Goal: Task Accomplishment & Management: Complete application form

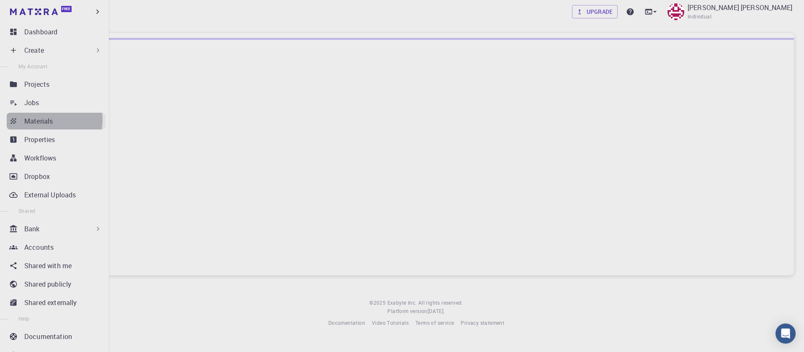
click at [42, 120] on p "Materials" at bounding box center [38, 121] width 28 height 10
click at [33, 121] on p "Materials" at bounding box center [38, 121] width 29 height 10
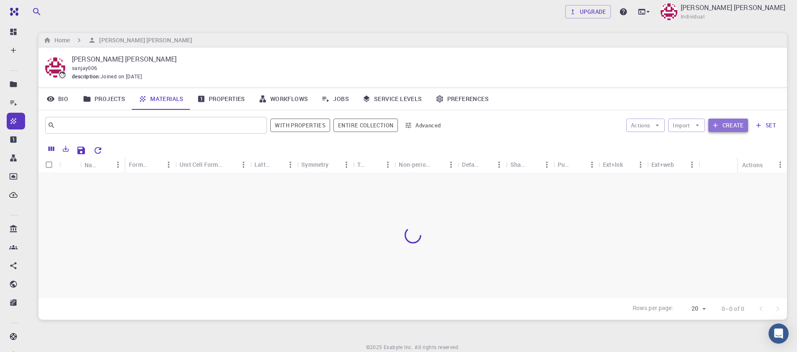
click at [718, 126] on icon "button" at bounding box center [716, 125] width 8 height 8
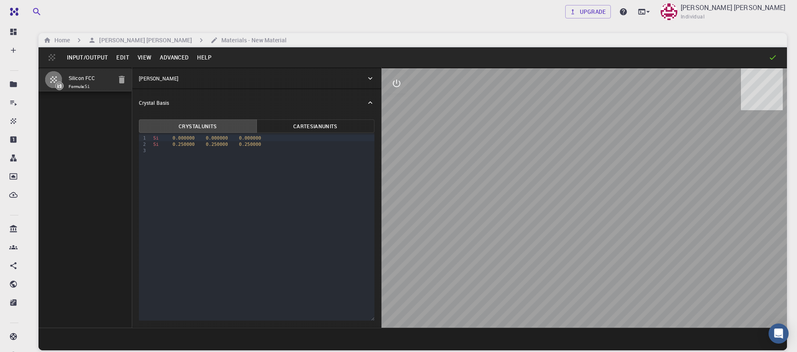
click at [86, 58] on button "Input/Output" at bounding box center [87, 57] width 49 height 13
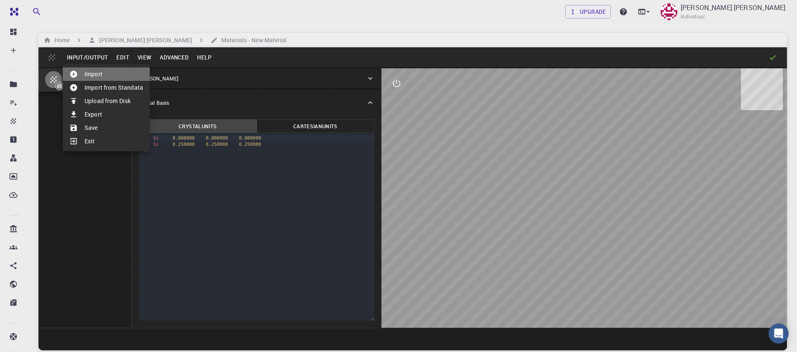
click at [103, 74] on li "Import" at bounding box center [106, 73] width 87 height 13
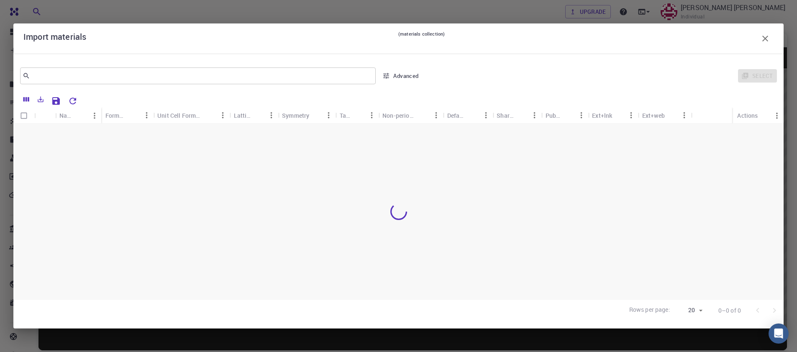
click at [764, 40] on icon "button" at bounding box center [766, 39] width 6 height 6
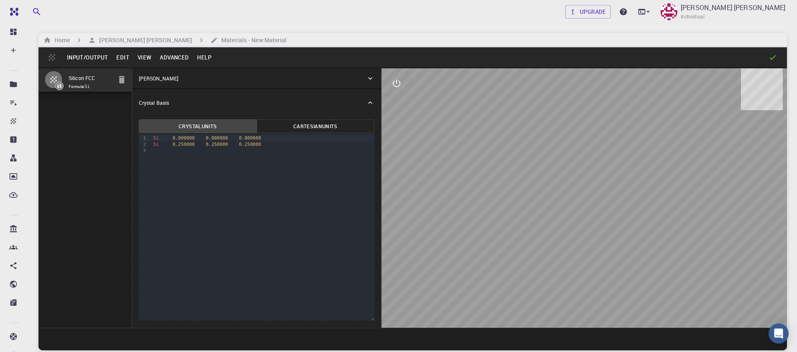
click at [90, 62] on button "Input/Output" at bounding box center [87, 57] width 49 height 13
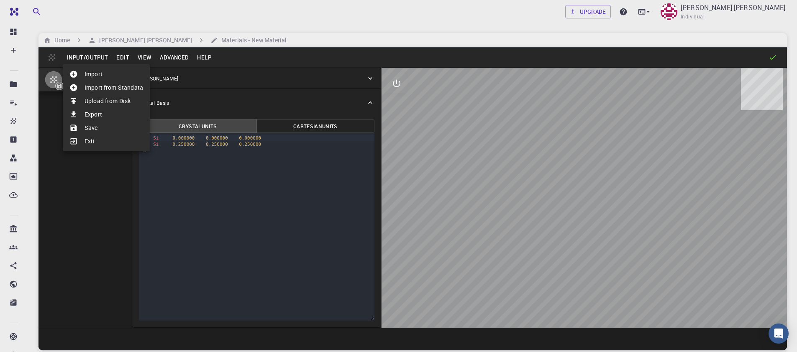
click at [148, 40] on div at bounding box center [398, 176] width 797 height 352
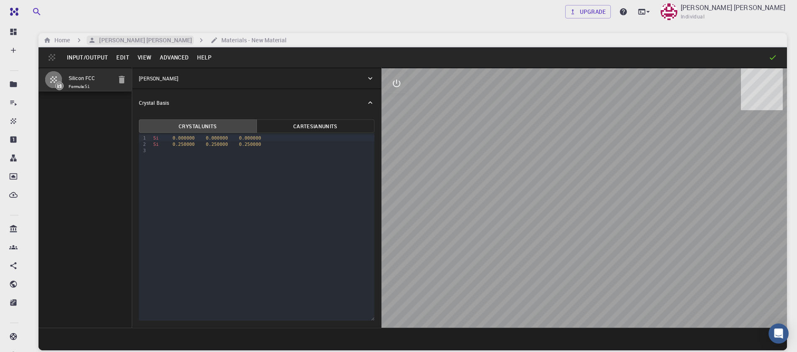
click at [131, 41] on h6 "[PERSON_NAME] [PERSON_NAME]" at bounding box center [144, 40] width 96 height 9
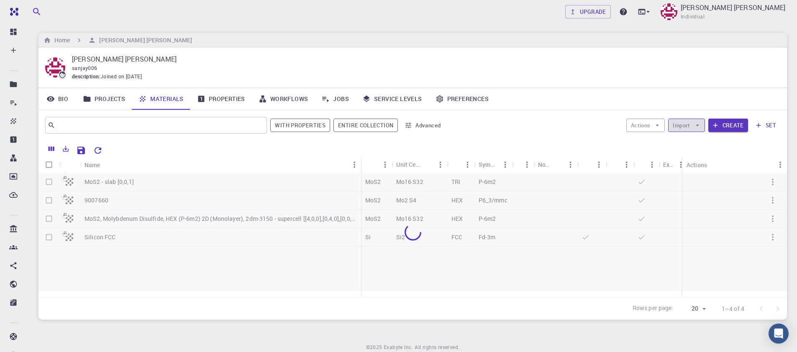
click at [688, 126] on button "Import" at bounding box center [686, 124] width 36 height 13
drag, startPoint x: 696, startPoint y: 140, endPoint x: 566, endPoint y: 173, distance: 133.8
click at [567, 173] on body "Free Dashboard Create New Job New Material Create Material Upload File Import f…" at bounding box center [398, 192] width 797 height 385
click at [720, 125] on button "Create" at bounding box center [729, 124] width 40 height 13
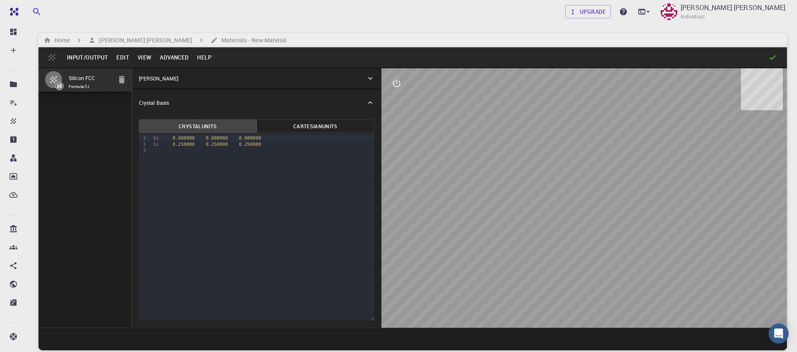
click at [96, 56] on button "Input/Output" at bounding box center [87, 57] width 49 height 13
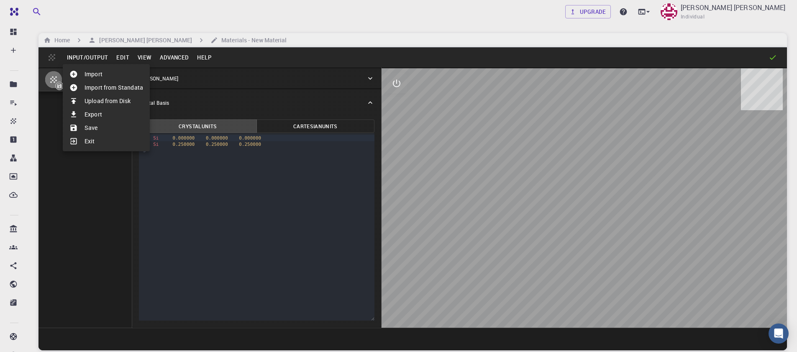
click at [103, 99] on li "Upload from Disk" at bounding box center [106, 100] width 87 height 13
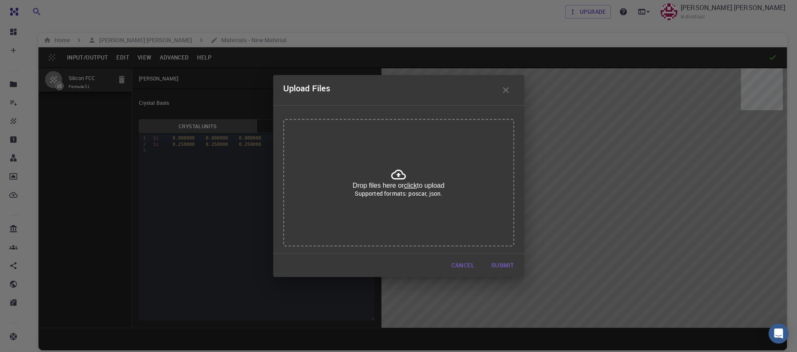
click at [462, 268] on button "Cancel" at bounding box center [463, 265] width 36 height 17
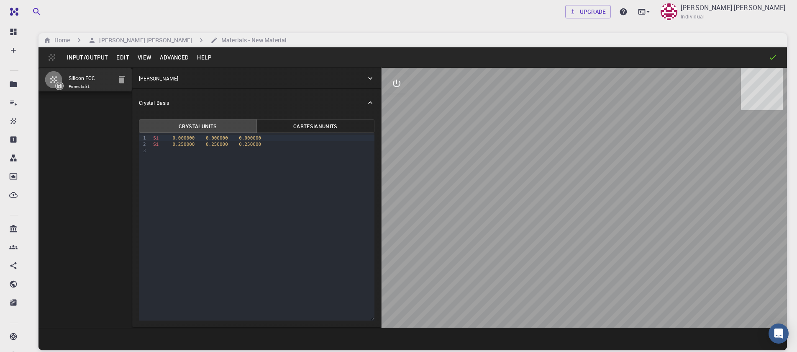
click at [90, 59] on button "Input/Output" at bounding box center [87, 57] width 49 height 13
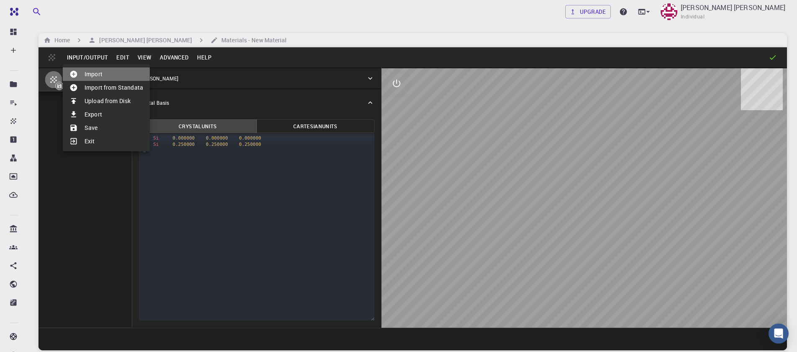
click at [91, 75] on li "Import" at bounding box center [106, 73] width 87 height 13
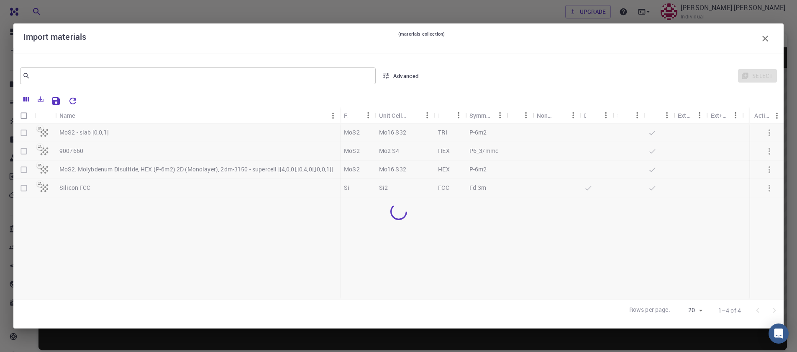
click at [24, 153] on div at bounding box center [398, 210] width 771 height 175
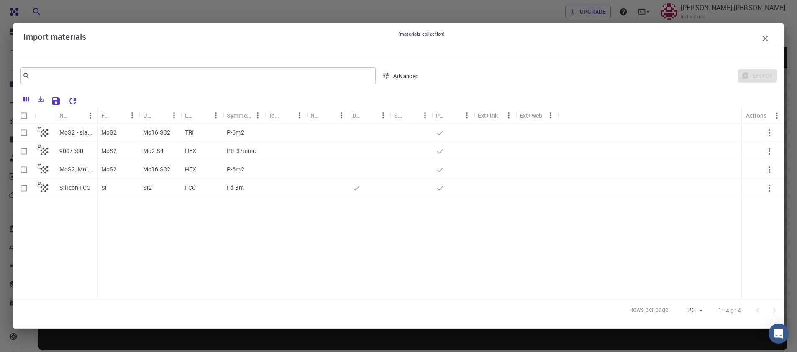
click at [24, 153] on input "Select row" at bounding box center [24, 151] width 16 height 16
checkbox input "true"
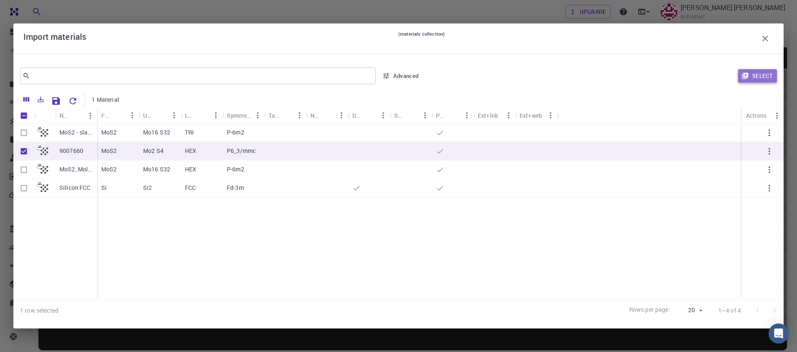
click at [752, 76] on button "Select" at bounding box center [757, 75] width 39 height 13
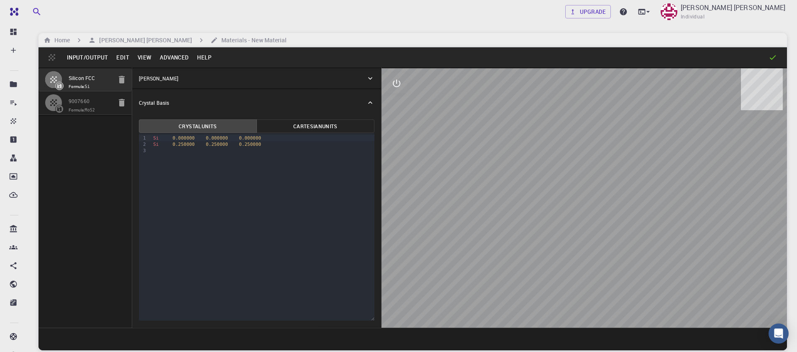
click at [123, 79] on icon "button" at bounding box center [122, 80] width 6 height 8
type input "HEX"
type input "3.161"
type input "12.295"
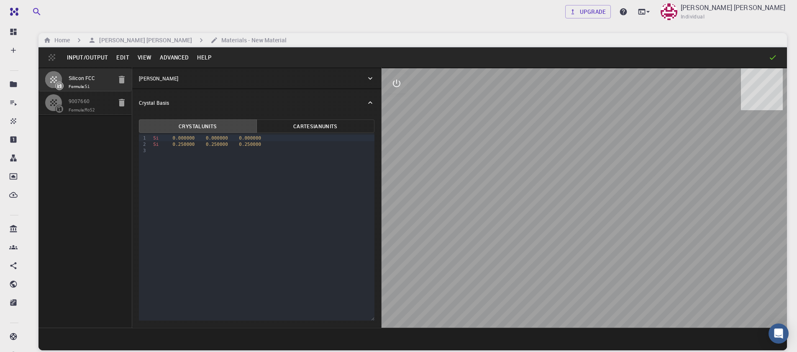
type input "90"
type input "119.99999999999999"
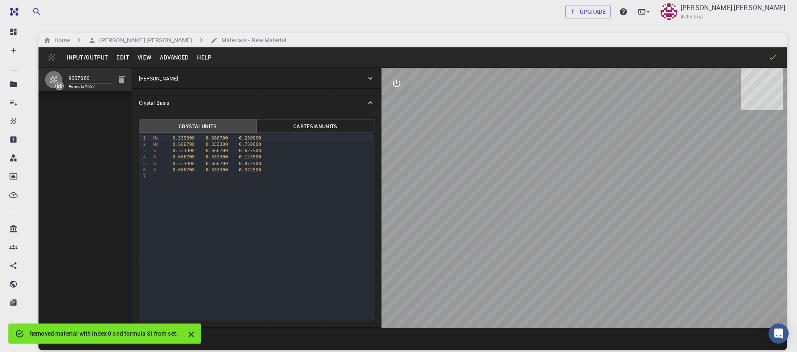
click at [248, 228] on div "9 1 2 3 4 5 6 7 › Mo 0.333300 0.666700 0.250000 Mo 0.666700 0.333300 0.750000 S…" at bounding box center [257, 226] width 236 height 187
click at [158, 170] on div "S 0.666700 0.333300 0.372500" at bounding box center [263, 170] width 224 height 6
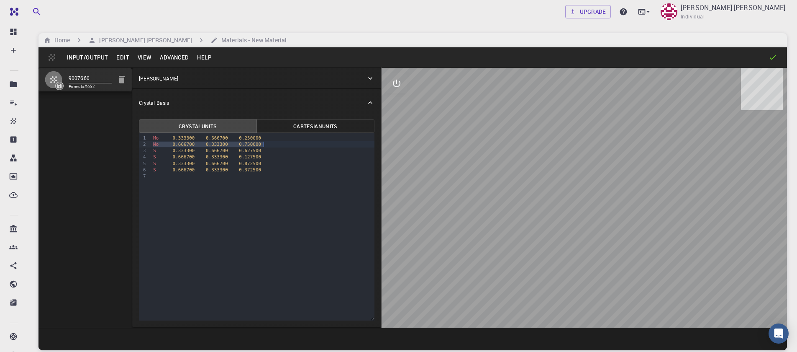
drag, startPoint x: 151, startPoint y: 143, endPoint x: 267, endPoint y: 145, distance: 116.4
click at [267, 145] on div "Mo 0.666700 0.333300 0.750000" at bounding box center [263, 144] width 224 height 6
drag, startPoint x: 152, startPoint y: 142, endPoint x: 265, endPoint y: 142, distance: 113.0
click at [265, 142] on div "S 0.333300 0.666700 0.627500" at bounding box center [263, 144] width 224 height 6
click at [264, 147] on div "S 0.333300 0.666700 0.627500" at bounding box center [263, 144] width 224 height 6
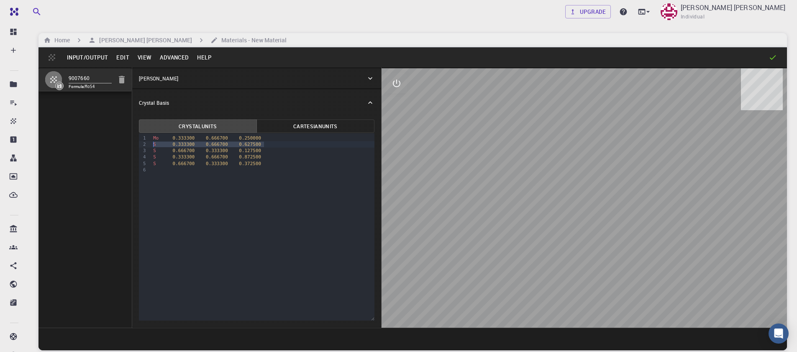
drag, startPoint x: 266, startPoint y: 145, endPoint x: 136, endPoint y: 144, distance: 130.2
click at [136, 144] on div "Crystal Units Cartesian Units Selection deleted 9 1 2 3 4 5 6 › Mo 0.333300 0.6…" at bounding box center [256, 221] width 249 height 211
drag, startPoint x: 152, startPoint y: 145, endPoint x: 268, endPoint y: 142, distance: 116.4
click at [268, 142] on div "S 0.666700 0.333300 0.127500" at bounding box center [263, 144] width 224 height 6
click at [149, 156] on div "›" at bounding box center [149, 150] width 4 height 35
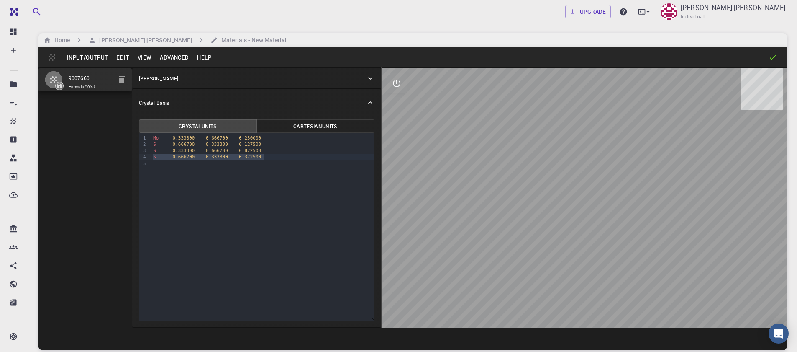
drag, startPoint x: 153, startPoint y: 156, endPoint x: 290, endPoint y: 154, distance: 137.3
click at [290, 154] on div "S 0.666700 0.333300 0.372500" at bounding box center [263, 157] width 224 height 6
drag, startPoint x: 154, startPoint y: 150, endPoint x: 272, endPoint y: 149, distance: 118.5
click at [272, 149] on div "S 0.333300 0.666700 0.872500" at bounding box center [263, 150] width 224 height 6
drag, startPoint x: 595, startPoint y: 275, endPoint x: 573, endPoint y: 186, distance: 91.5
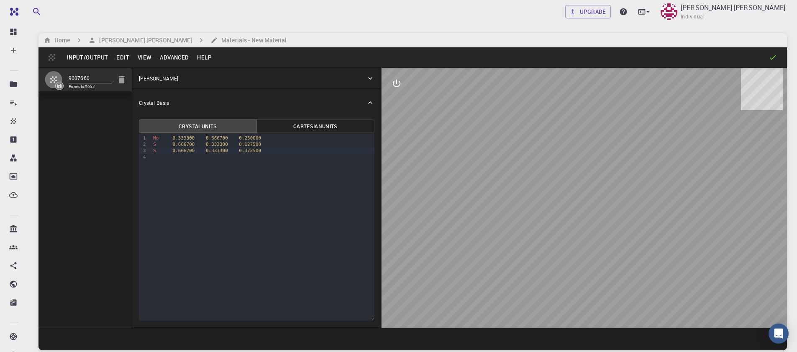
click at [573, 187] on div at bounding box center [585, 197] width 406 height 259
drag, startPoint x: 568, startPoint y: 183, endPoint x: 601, endPoint y: 175, distance: 33.7
click at [601, 175] on div at bounding box center [585, 197] width 406 height 259
click at [396, 87] on icon "interactive" at bounding box center [397, 84] width 8 height 8
click at [398, 105] on icon "view" at bounding box center [397, 103] width 10 height 10
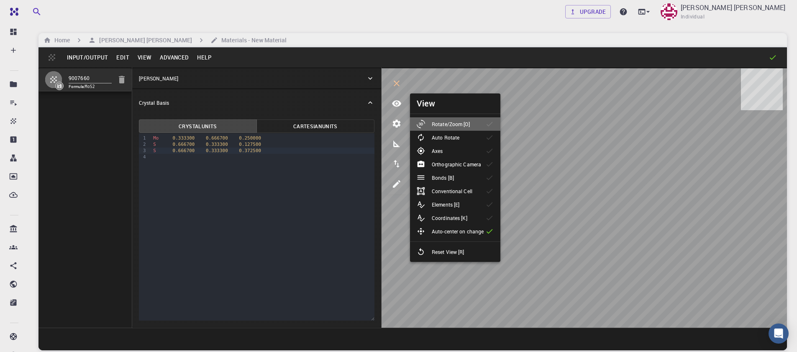
click at [464, 125] on p "Rotate/Zoom [O]" at bounding box center [451, 124] width 38 height 8
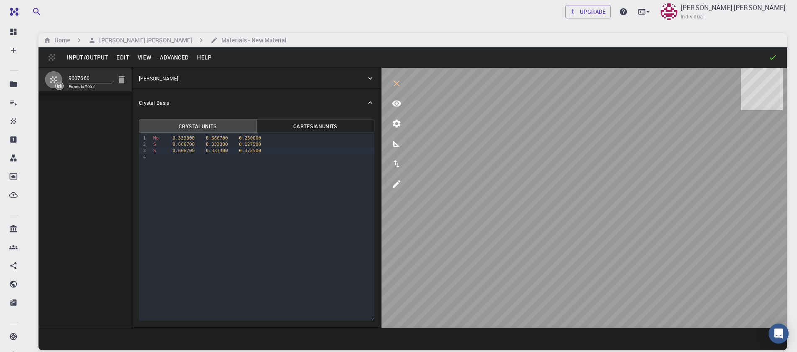
click at [178, 60] on button "Advanced" at bounding box center [174, 57] width 37 height 13
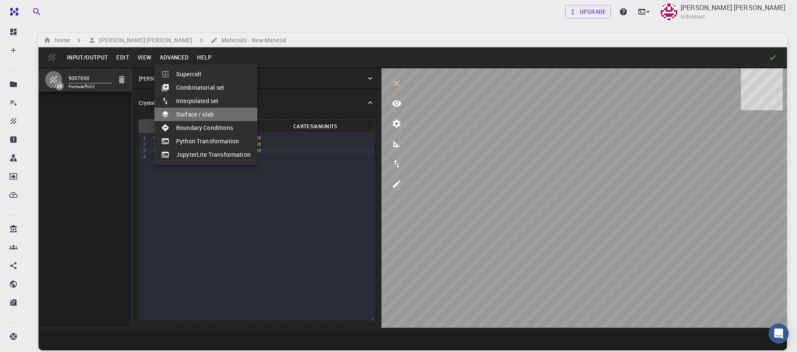
click at [208, 115] on li "Surface / slab" at bounding box center [205, 114] width 103 height 13
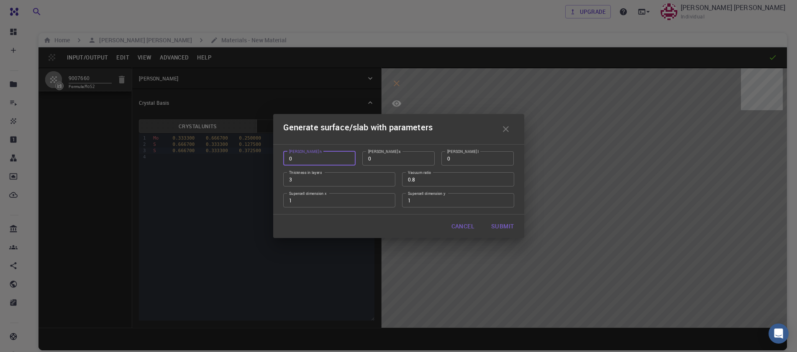
type input "0"
click at [349, 161] on input "0" at bounding box center [319, 158] width 72 height 14
type input "1"
click at [508, 156] on input "1" at bounding box center [478, 158] width 72 height 14
click at [389, 180] on input "2" at bounding box center [339, 179] width 112 height 14
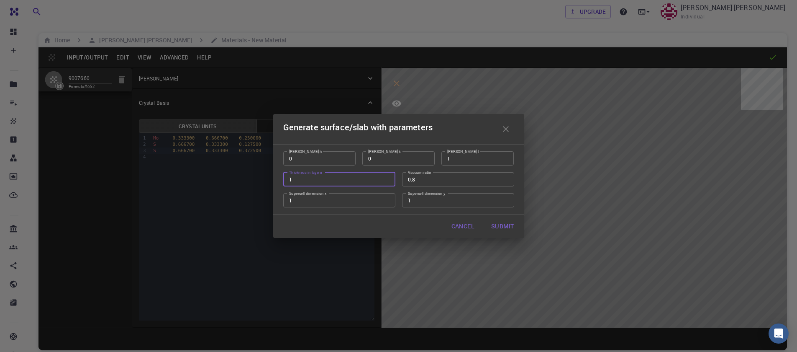
type input "1"
click at [389, 180] on input "1" at bounding box center [339, 179] width 112 height 14
click at [506, 181] on input "0.79" at bounding box center [458, 179] width 112 height 14
click at [506, 181] on input "0.78" at bounding box center [458, 179] width 112 height 14
click at [506, 181] on input "0.77" at bounding box center [458, 179] width 112 height 14
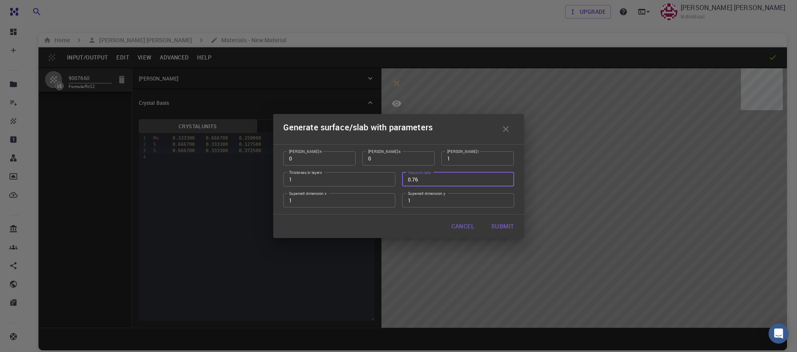
click at [506, 181] on input "0.76" at bounding box center [458, 179] width 112 height 14
click at [506, 181] on input "0.75" at bounding box center [458, 179] width 112 height 14
click at [506, 181] on input "0.74" at bounding box center [458, 179] width 112 height 14
click at [506, 181] on input "0.73" at bounding box center [458, 179] width 112 height 14
click at [506, 181] on input "0.72" at bounding box center [458, 179] width 112 height 14
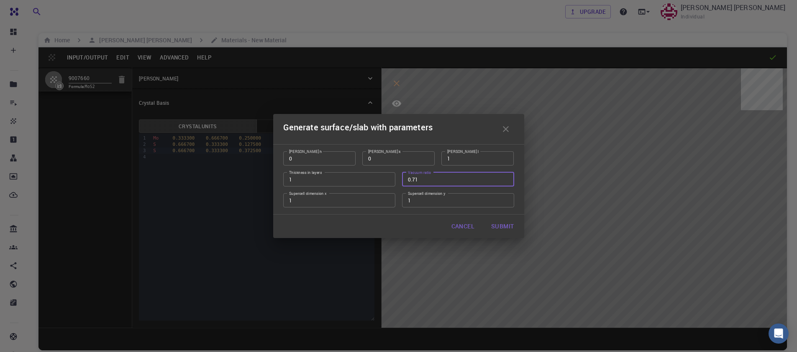
click at [506, 181] on input "0.71" at bounding box center [458, 179] width 112 height 14
click at [506, 181] on input "0.7" at bounding box center [458, 179] width 112 height 14
click at [506, 181] on input "0.55" at bounding box center [458, 179] width 112 height 14
click at [506, 181] on input "0.54" at bounding box center [458, 179] width 112 height 14
click at [506, 181] on input "0.53" at bounding box center [458, 179] width 112 height 14
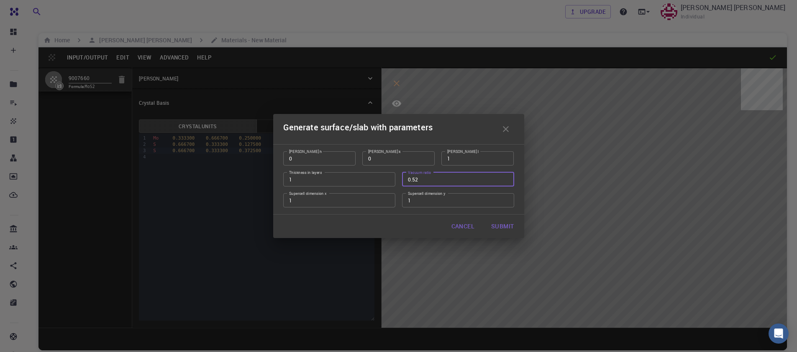
click at [506, 181] on input "0.52" at bounding box center [458, 179] width 112 height 14
click at [506, 181] on input "0.51" at bounding box center [458, 179] width 112 height 14
type input "0.5"
click at [506, 181] on input "0.5" at bounding box center [458, 179] width 112 height 14
click at [388, 198] on input "2" at bounding box center [339, 200] width 112 height 14
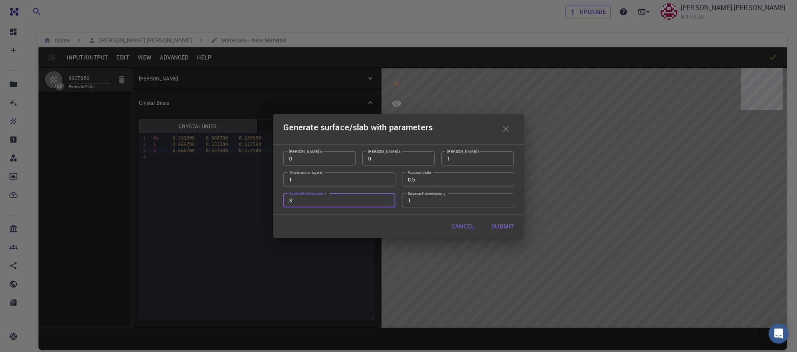
type input "3"
click at [388, 198] on input "3" at bounding box center [339, 200] width 112 height 14
click at [508, 201] on input "1" at bounding box center [458, 200] width 112 height 14
click at [507, 200] on input "1" at bounding box center [458, 200] width 112 height 14
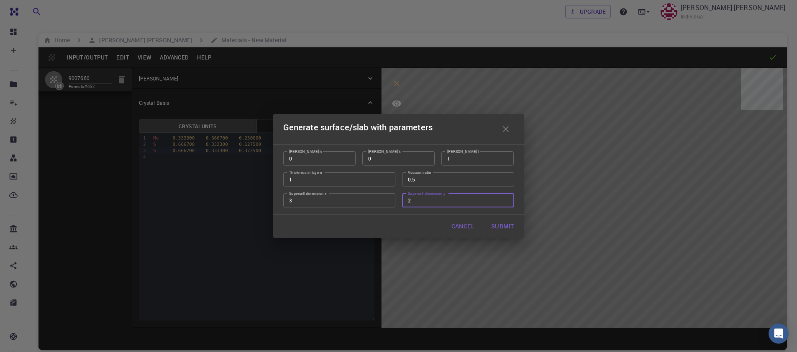
click at [505, 198] on input "2" at bounding box center [458, 200] width 112 height 14
type input "3"
click at [505, 198] on input "3" at bounding box center [458, 200] width 112 height 14
click at [502, 226] on button "Submit" at bounding box center [503, 226] width 36 height 17
type input "TRI"
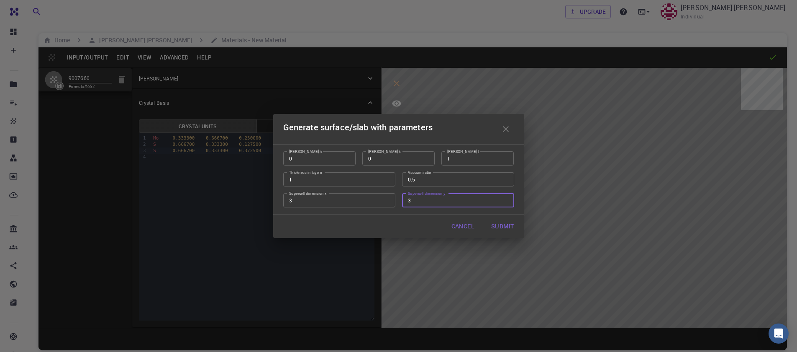
type input "9.483"
type input "9.482983628584414"
type input "24.59"
type input "120.00005710884312"
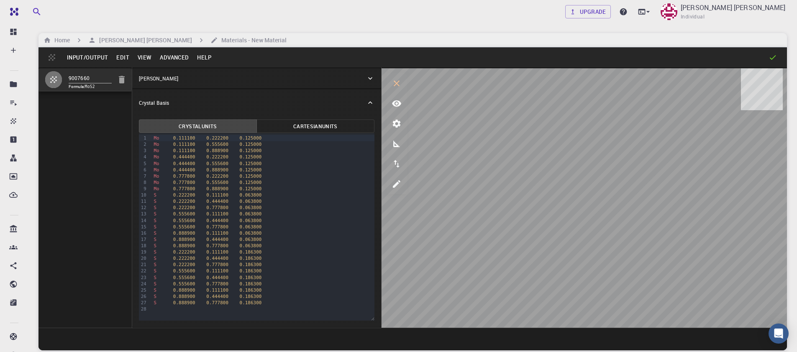
click at [73, 58] on button "Input/Output" at bounding box center [87, 57] width 49 height 13
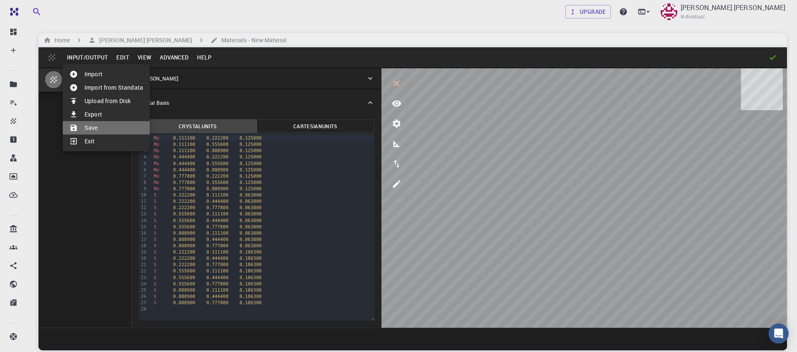
click at [98, 125] on li "Save" at bounding box center [106, 127] width 87 height 13
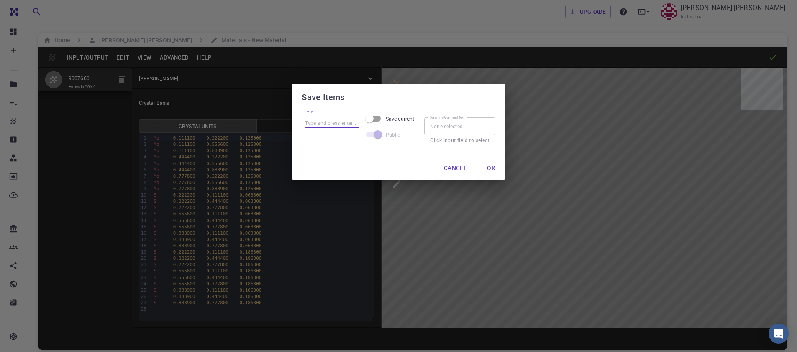
click at [341, 123] on input "Tags" at bounding box center [332, 122] width 54 height 11
click at [320, 123] on input "mos2" at bounding box center [332, 122] width 54 height 11
type input "mos2_1"
click at [390, 121] on span "Save current" at bounding box center [400, 119] width 28 height 8
click at [390, 121] on input "Save current" at bounding box center [370, 119] width 48 height 16
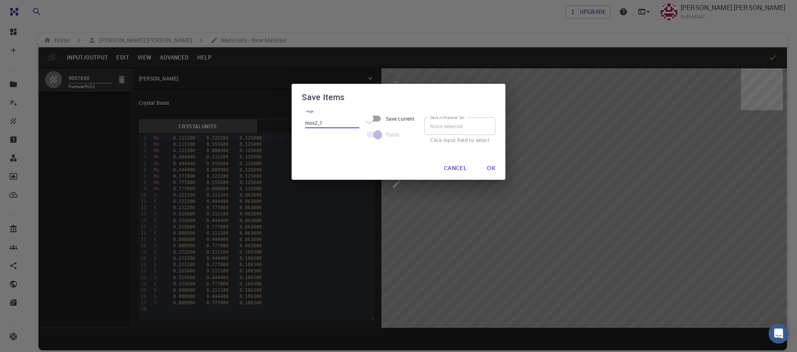
checkbox input "true"
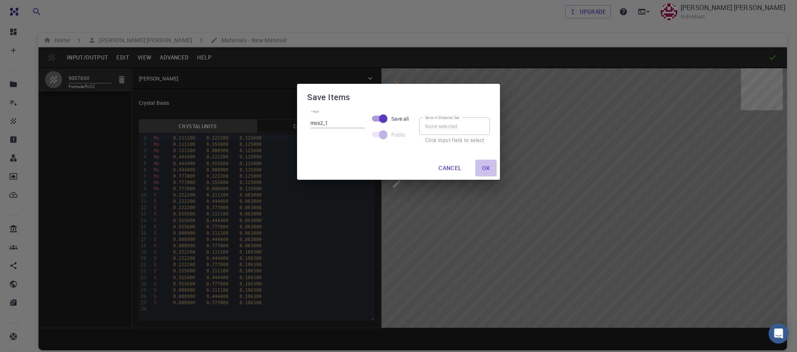
click at [484, 168] on button "Ok" at bounding box center [487, 167] width 22 height 17
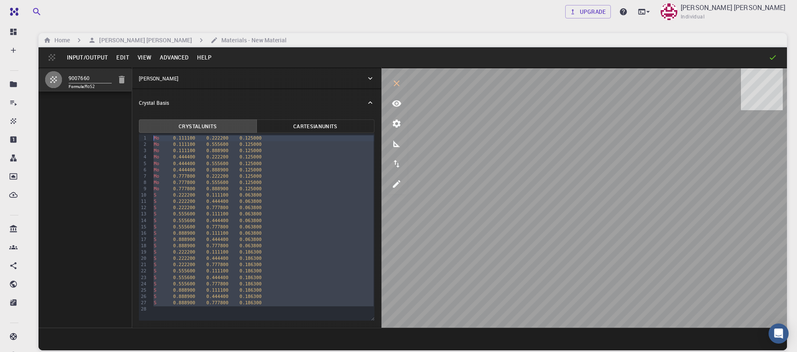
drag, startPoint x: 269, startPoint y: 306, endPoint x: 117, endPoint y: 98, distance: 256.9
click at [117, 98] on div "9007660 Formula: MoS2 Crystal Lattice Lattice units angstrom angstrom Lattice u…" at bounding box center [413, 197] width 749 height 260
click at [65, 42] on h6 "Home" at bounding box center [60, 40] width 19 height 9
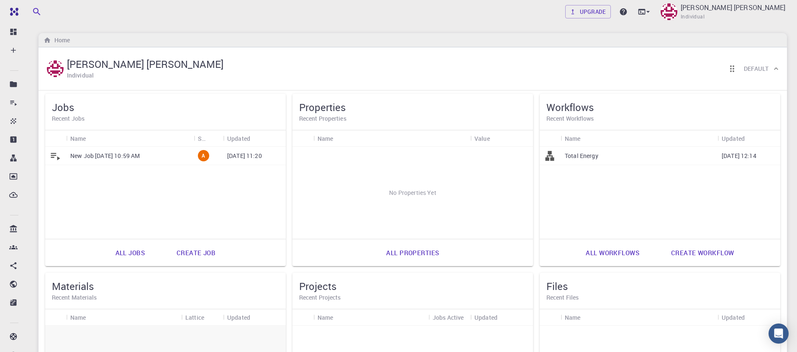
click at [244, 160] on div "[DATE] 11:20" at bounding box center [254, 156] width 63 height 18
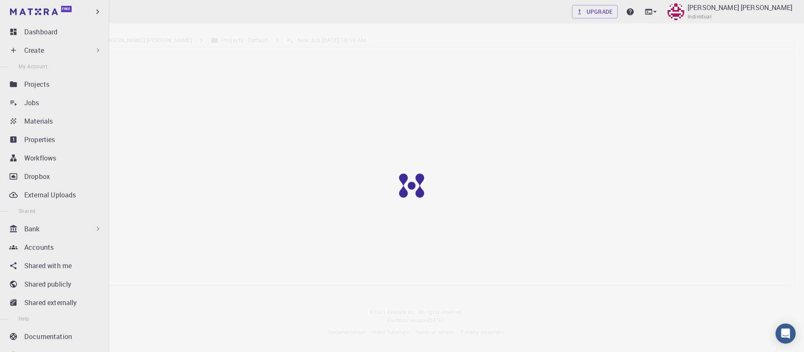
click at [55, 50] on div "Create" at bounding box center [63, 50] width 78 height 10
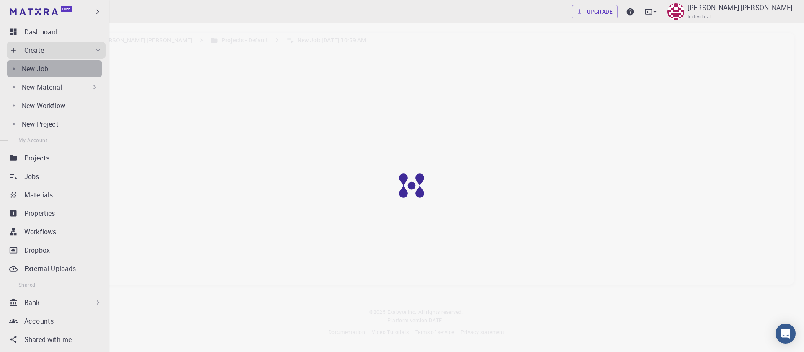
click at [62, 66] on div "New Job" at bounding box center [62, 69] width 80 height 10
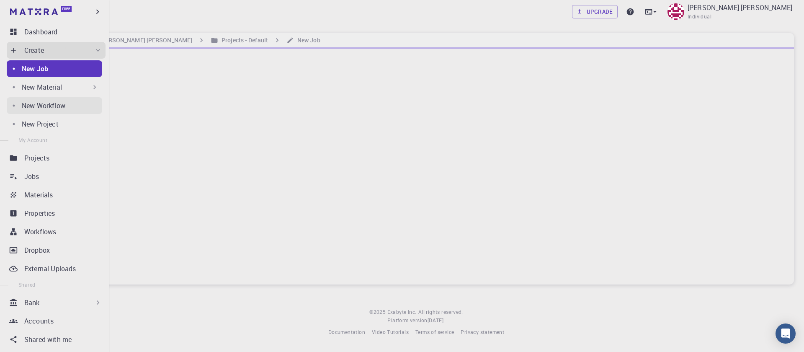
click at [50, 106] on p "New Workflow" at bounding box center [44, 105] width 44 height 10
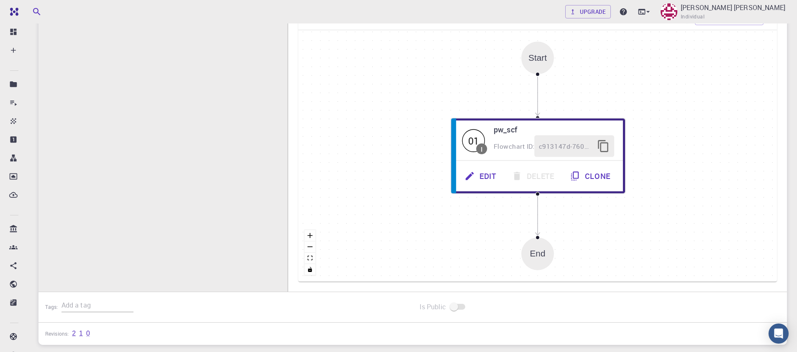
scroll to position [233, 0]
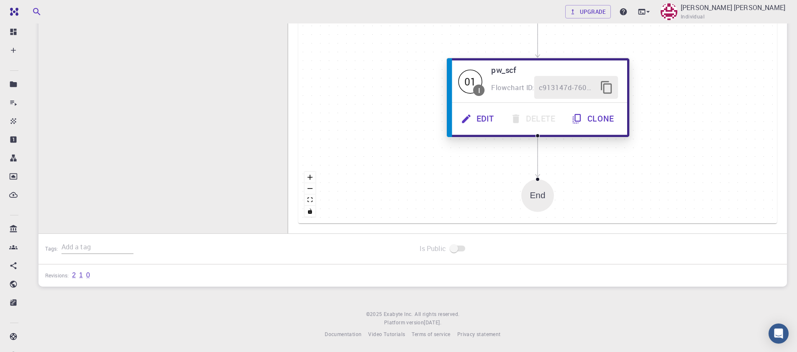
click at [483, 119] on button "Edit" at bounding box center [478, 118] width 49 height 23
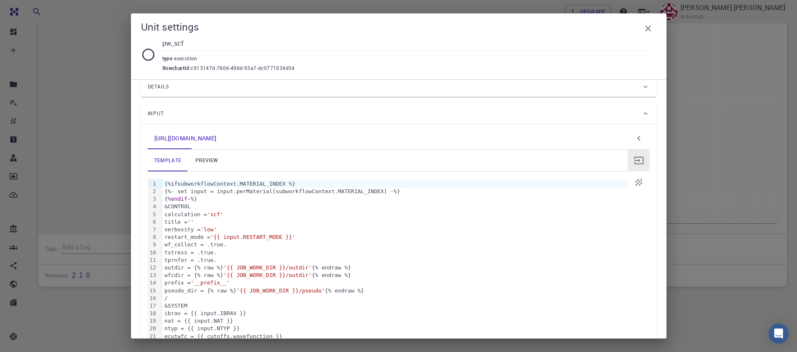
scroll to position [0, 0]
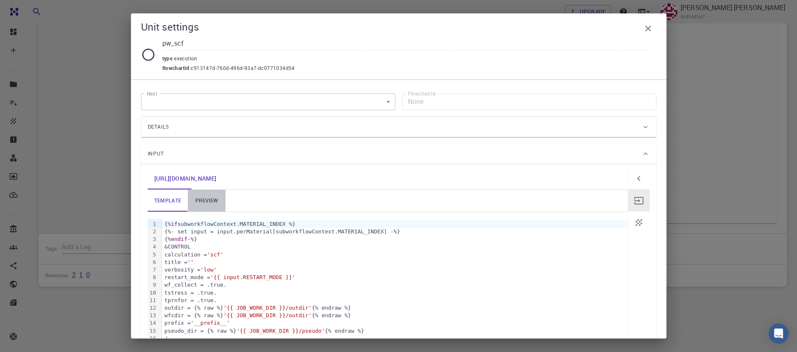
click at [201, 198] on link "preview" at bounding box center [207, 201] width 38 height 22
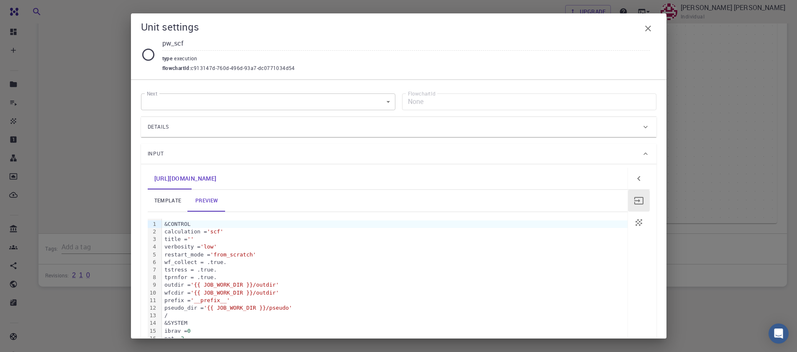
click at [82, 69] on div "Unit settings pw_scf type execution flowchartId : c913147d-760d-496d-93a7-dc077…" at bounding box center [398, 176] width 797 height 352
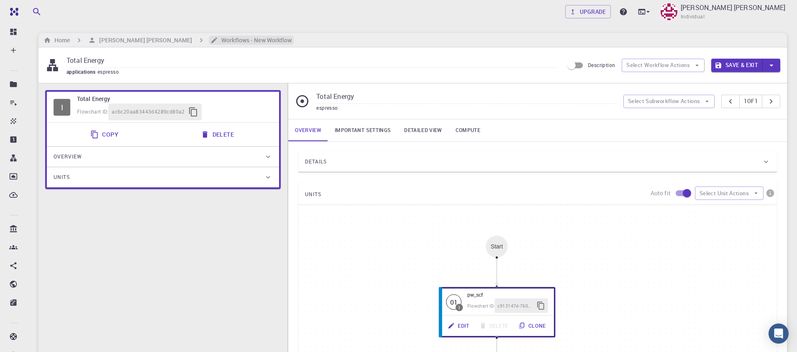
click at [228, 36] on h6 "Workflows - New Workflow" at bounding box center [255, 40] width 74 height 9
click at [770, 64] on icon "button" at bounding box center [772, 65] width 4 height 2
click at [770, 64] on div at bounding box center [398, 176] width 797 height 352
click at [697, 98] on button "Select Subworkflow Actions" at bounding box center [670, 101] width 92 height 13
drag, startPoint x: 688, startPoint y: 120, endPoint x: 658, endPoint y: 61, distance: 66.1
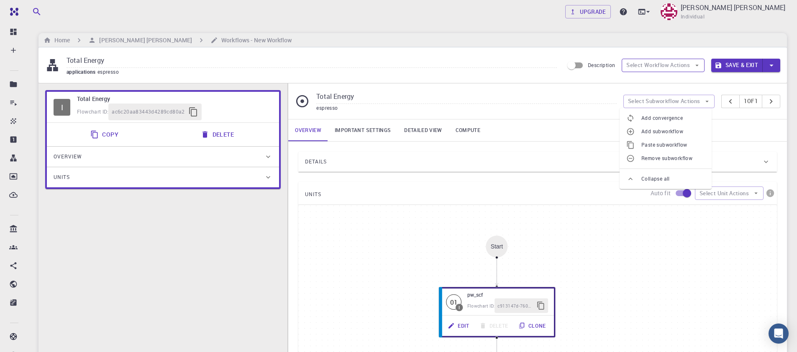
click at [658, 64] on body "Free Dashboard Create New Job New Material Create Material Upload File Import f…" at bounding box center [398, 292] width 797 height 584
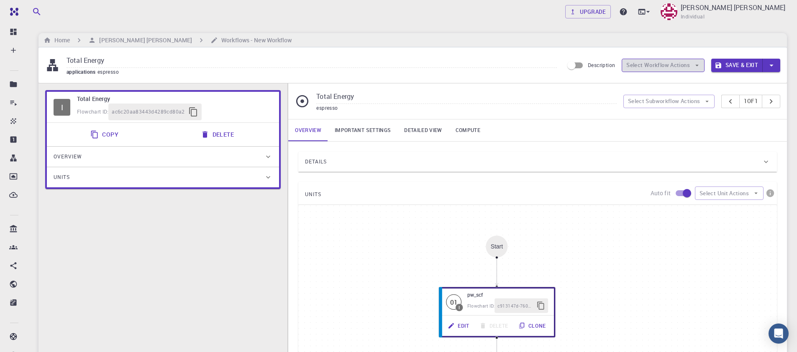
click at [658, 60] on button "Select Workflow Actions" at bounding box center [663, 65] width 83 height 13
click at [651, 67] on button "Select Workflow Actions" at bounding box center [663, 65] width 83 height 13
click at [769, 101] on icon "pager" at bounding box center [771, 101] width 9 height 9
click at [672, 107] on button "Select Subworkflow Actions" at bounding box center [670, 101] width 92 height 13
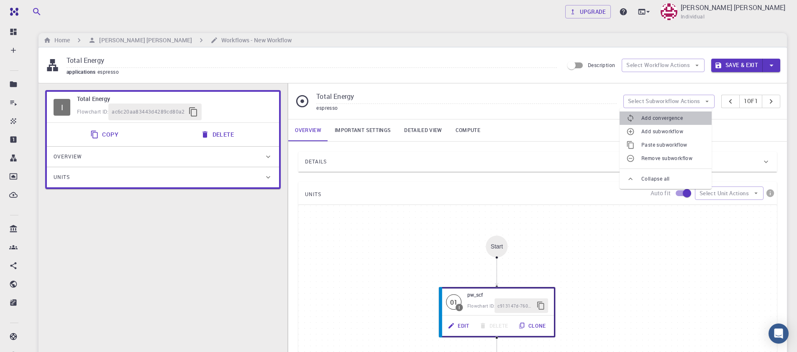
click at [670, 116] on span "Add convergence" at bounding box center [674, 118] width 64 height 8
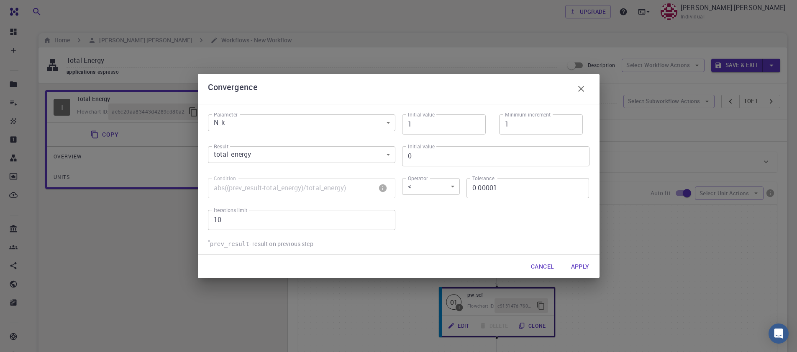
click at [539, 265] on button "Cancel" at bounding box center [542, 266] width 36 height 17
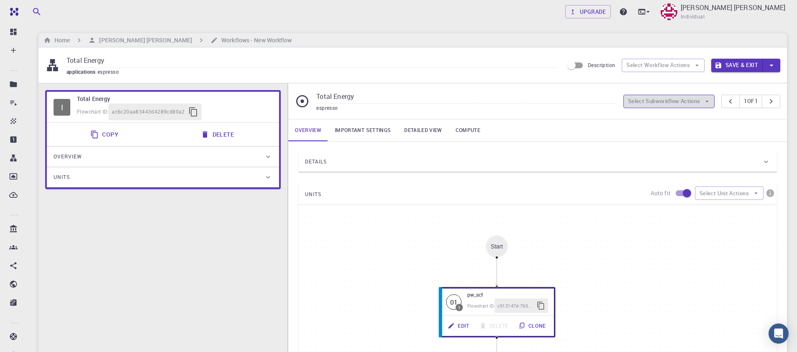
click at [651, 99] on button "Select Subworkflow Actions" at bounding box center [670, 101] width 92 height 13
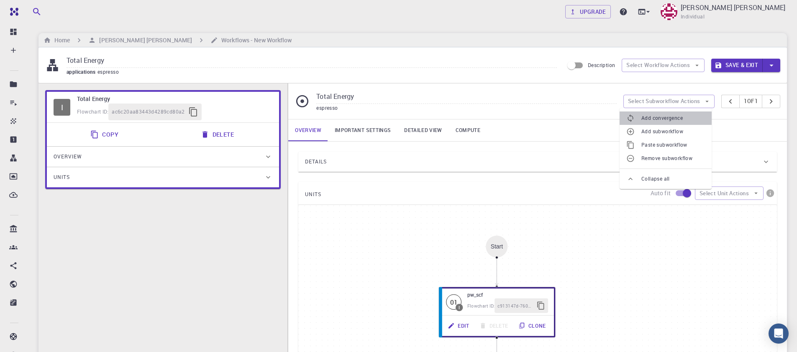
click at [661, 118] on span "Add convergence" at bounding box center [674, 118] width 64 height 8
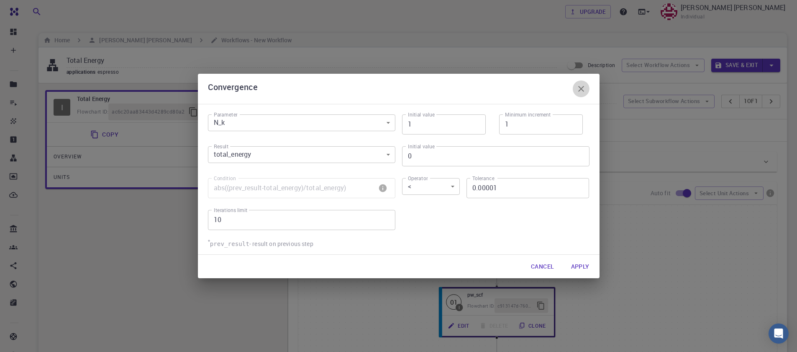
click at [582, 86] on icon "button" at bounding box center [581, 89] width 10 height 10
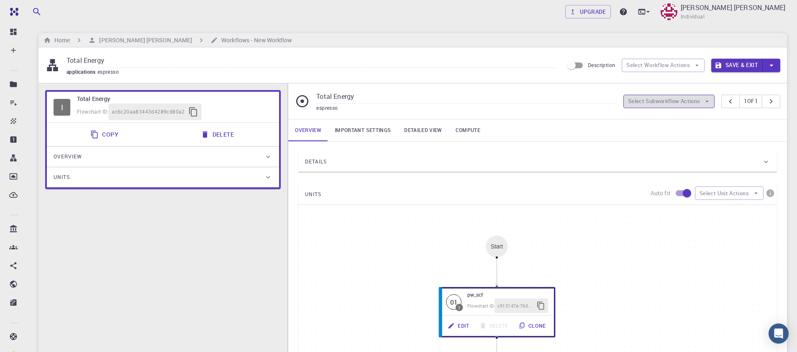
click at [653, 101] on button "Select Subworkflow Actions" at bounding box center [670, 101] width 92 height 13
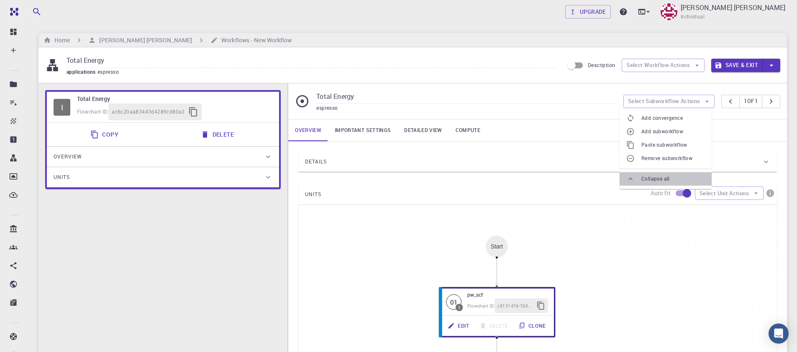
click at [660, 182] on span "Collapse all" at bounding box center [674, 179] width 64 height 8
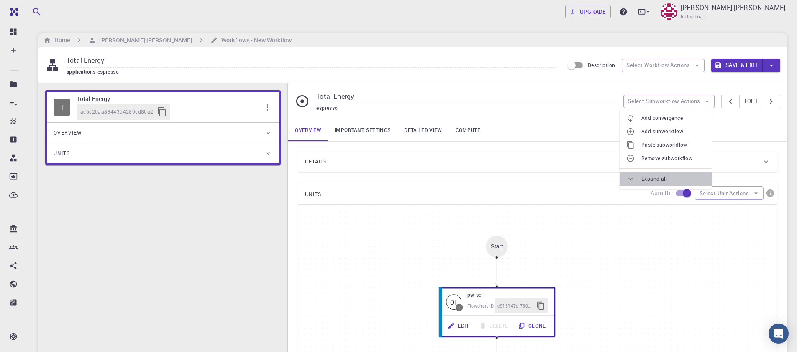
click at [658, 181] on span "Expand all" at bounding box center [674, 179] width 64 height 8
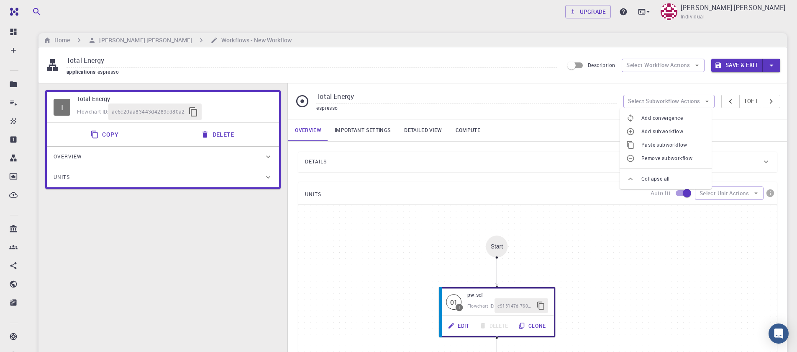
click at [658, 181] on span "Collapse all" at bounding box center [674, 179] width 64 height 8
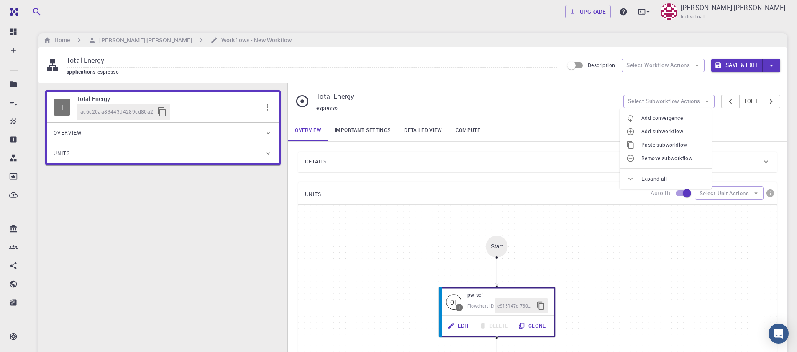
click at [658, 181] on span "Expand all" at bounding box center [674, 179] width 64 height 8
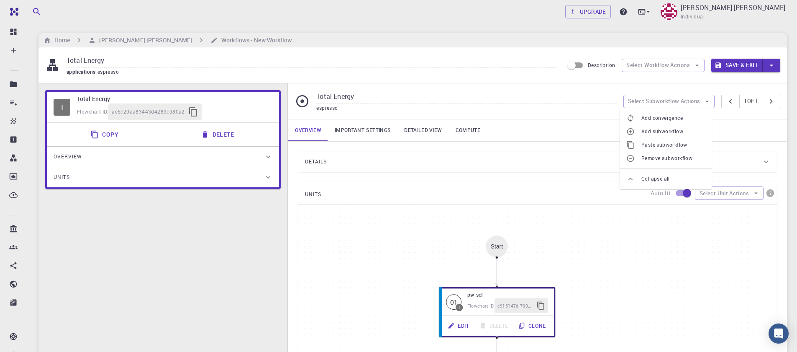
click at [580, 192] on div "UNITS Auto fit Select Unit Actions" at bounding box center [537, 193] width 479 height 23
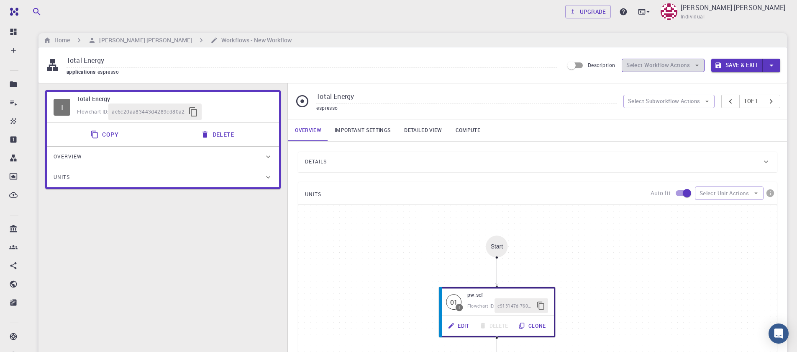
click at [635, 68] on button "Select Workflow Actions" at bounding box center [663, 65] width 83 height 13
click at [685, 152] on div "Details" at bounding box center [537, 162] width 479 height 20
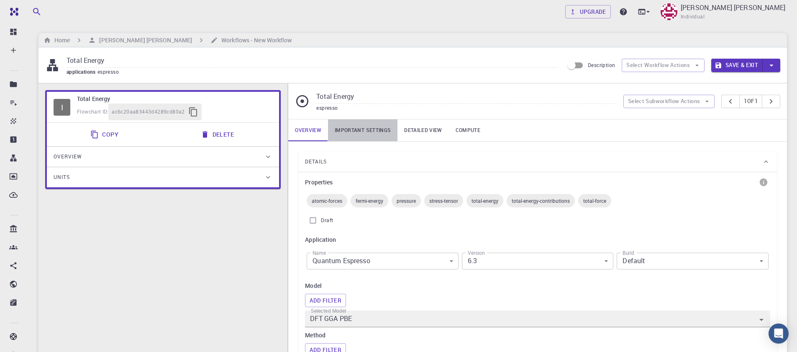
click at [380, 132] on link "Important settings" at bounding box center [362, 130] width 69 height 22
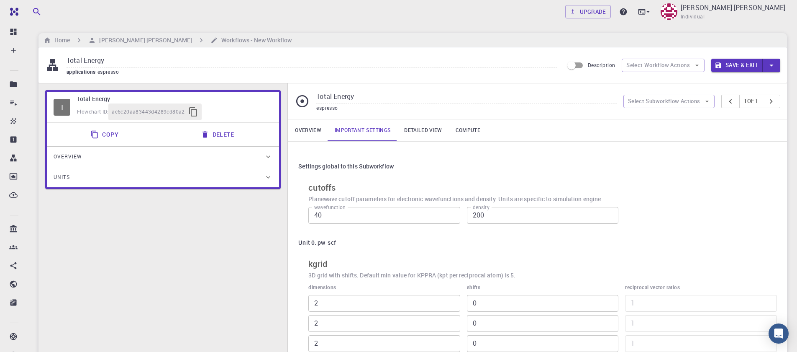
click at [418, 125] on link "Detailed view" at bounding box center [423, 130] width 51 height 22
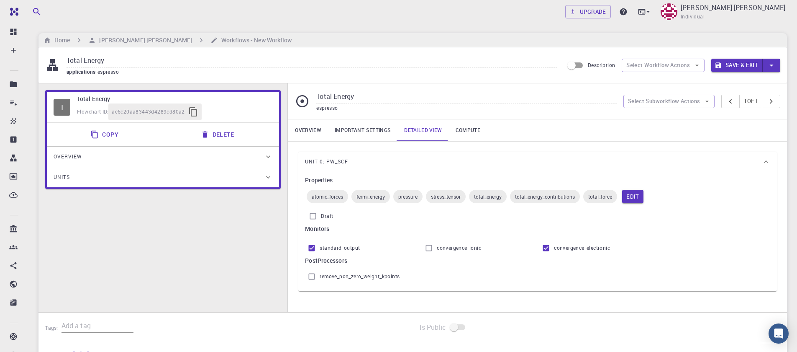
click at [459, 126] on link "Compute" at bounding box center [468, 130] width 38 height 22
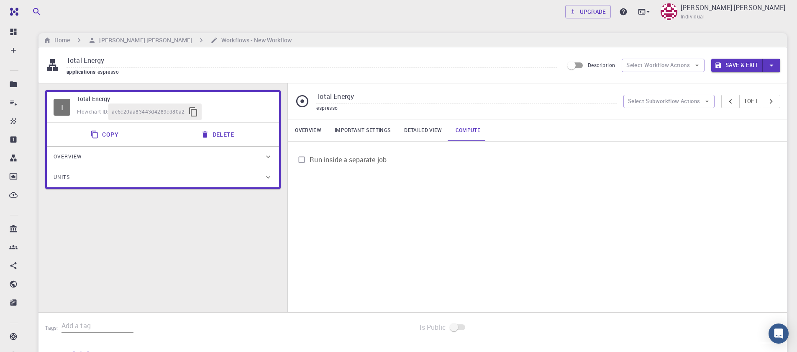
click at [319, 131] on link "Overview" at bounding box center [308, 130] width 40 height 22
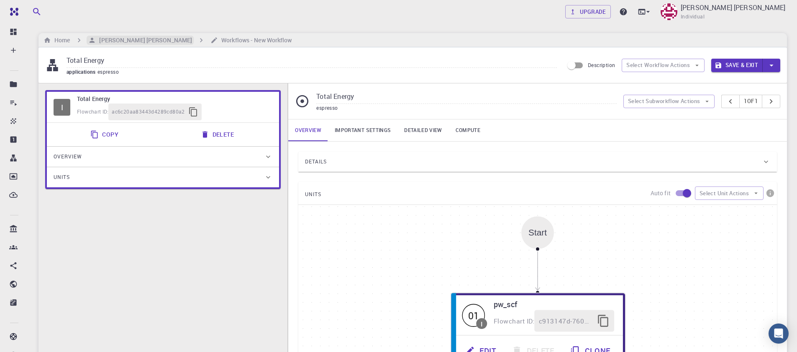
click at [144, 40] on h6 "[PERSON_NAME] [PERSON_NAME]" at bounding box center [144, 40] width 96 height 9
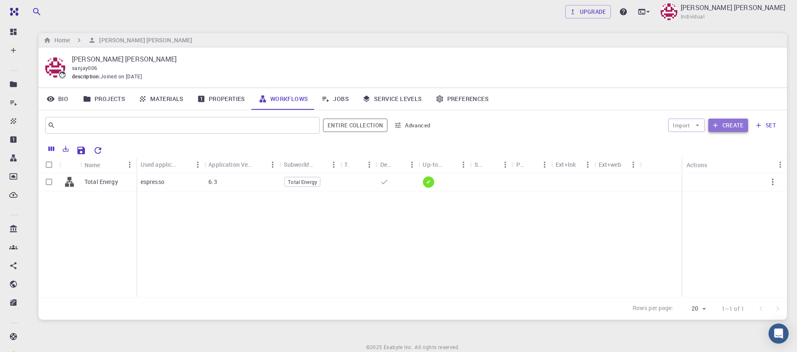
click at [723, 123] on button "Create" at bounding box center [729, 124] width 40 height 13
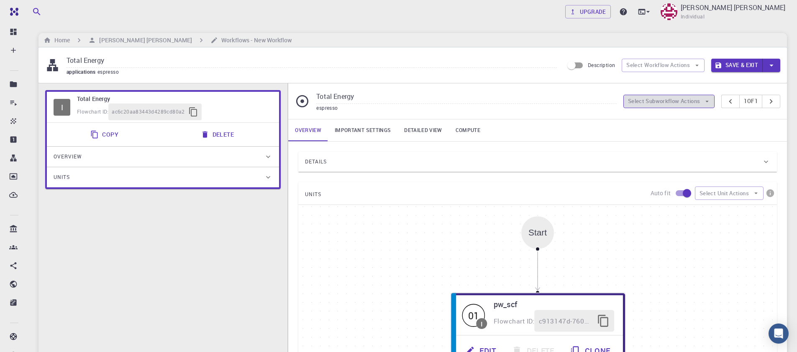
click at [704, 103] on icon "button" at bounding box center [708, 102] width 8 height 8
click at [773, 61] on icon "button" at bounding box center [771, 65] width 9 height 9
click at [773, 61] on div at bounding box center [398, 176] width 797 height 352
click at [695, 70] on button "Select Workflow Actions" at bounding box center [663, 65] width 83 height 13
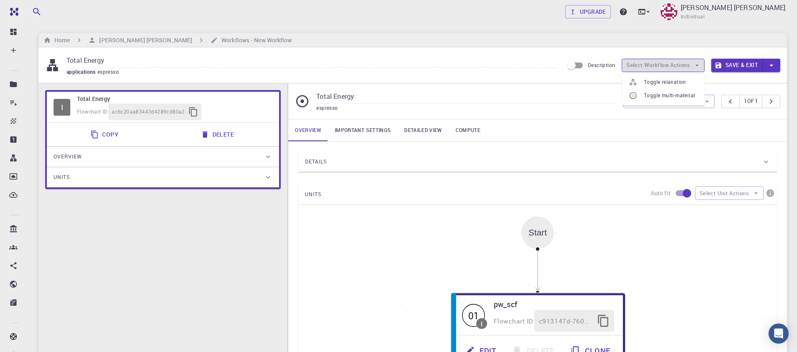
click at [695, 70] on button "Select Workflow Actions" at bounding box center [663, 65] width 83 height 13
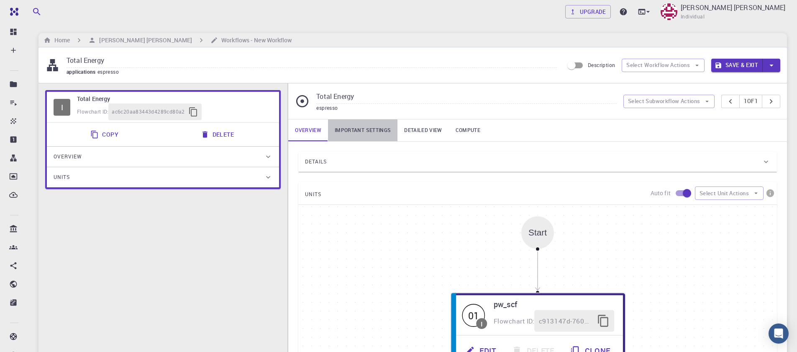
click at [360, 127] on link "Important settings" at bounding box center [362, 130] width 69 height 22
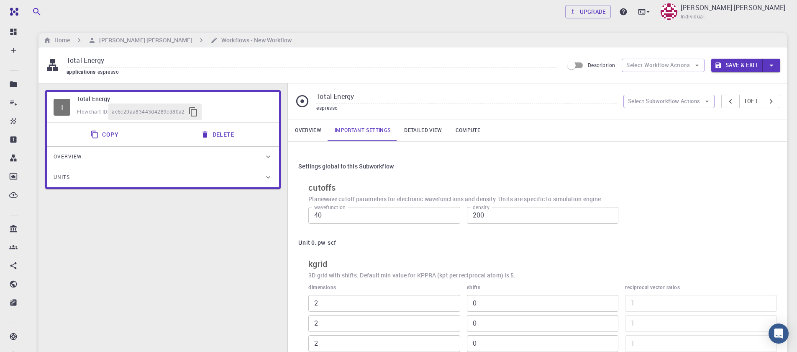
click at [316, 132] on link "Overview" at bounding box center [308, 130] width 40 height 22
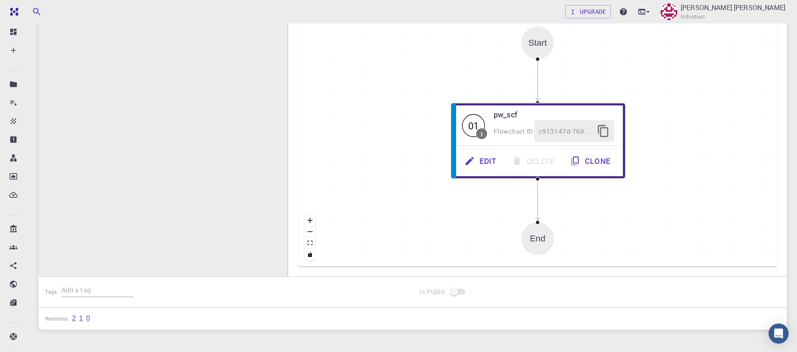
scroll to position [201, 0]
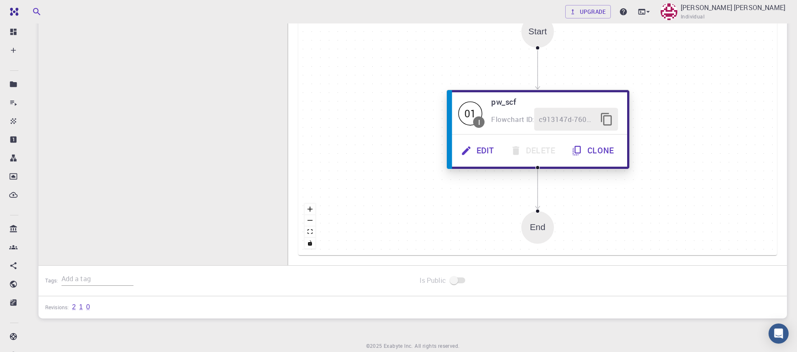
click at [480, 151] on button "Edit" at bounding box center [478, 150] width 49 height 23
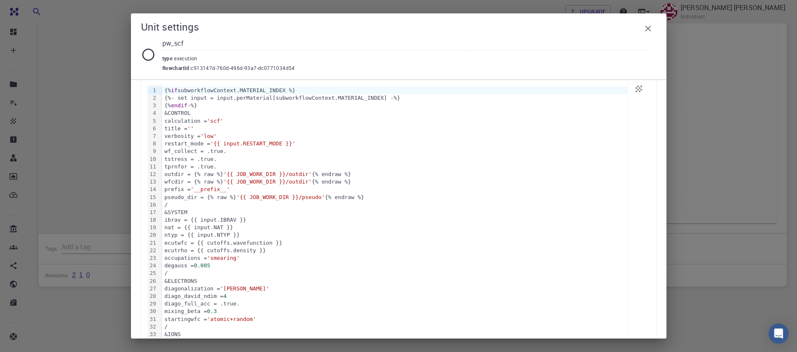
scroll to position [18, 0]
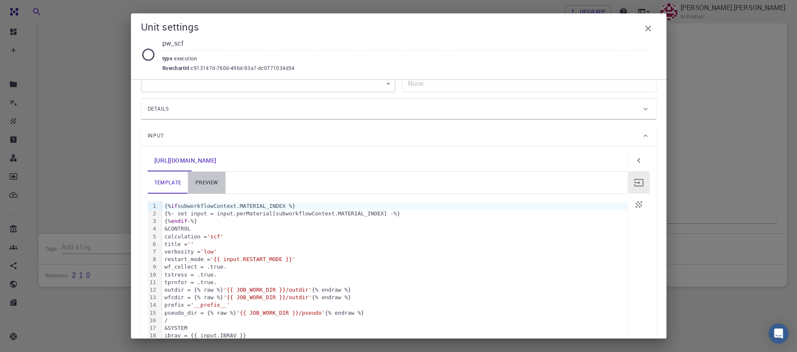
click at [198, 182] on link "preview" at bounding box center [207, 183] width 38 height 22
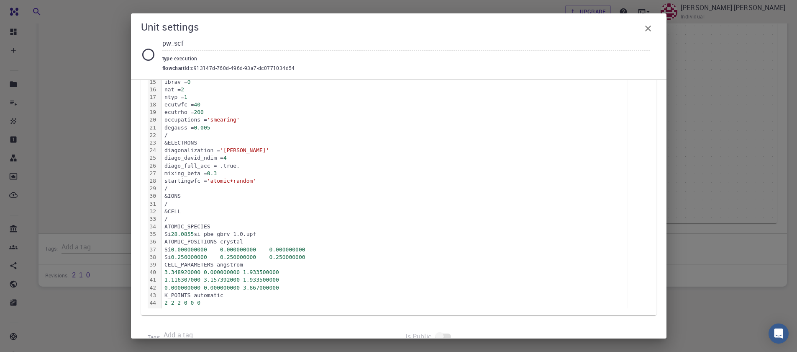
scroll to position [269, 0]
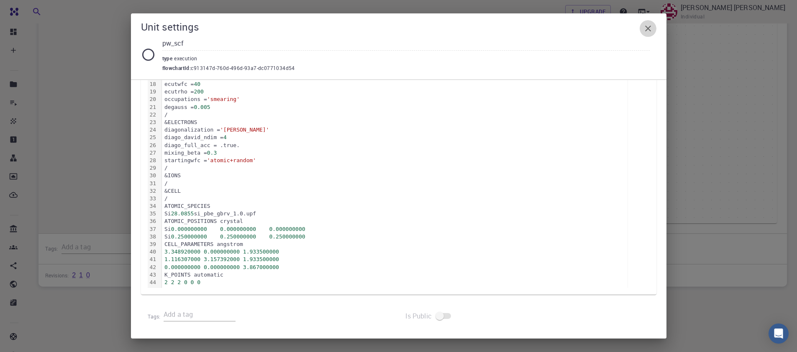
click at [647, 30] on icon "button" at bounding box center [648, 29] width 6 height 6
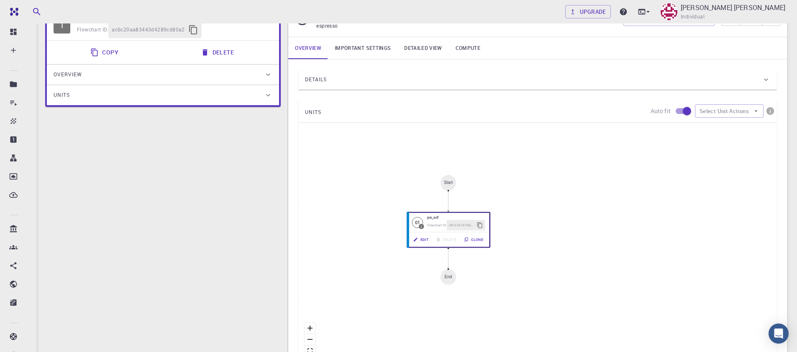
scroll to position [0, 0]
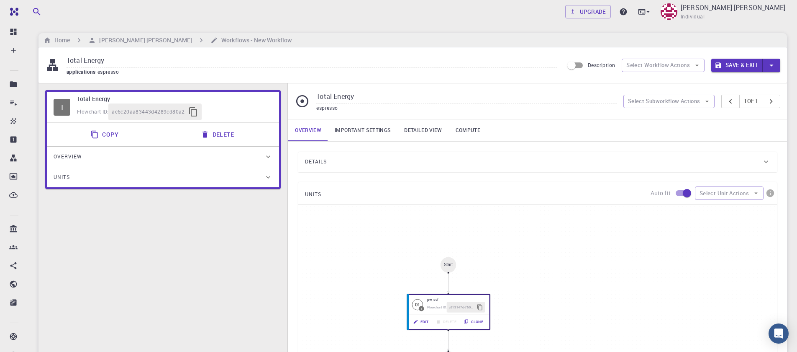
click at [686, 192] on input "checkbox" at bounding box center [687, 193] width 48 height 16
click at [681, 191] on input "checkbox" at bounding box center [679, 193] width 48 height 16
checkbox input "true"
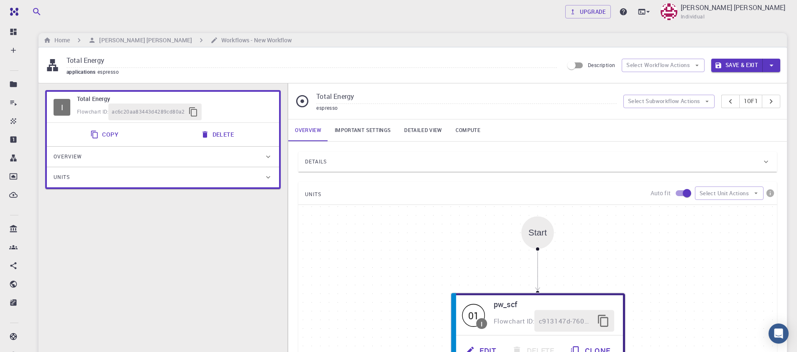
click at [104, 77] on div "Total Energy applications espresso Description Select Workflow Actions Save & E…" at bounding box center [413, 65] width 749 height 36
click at [81, 155] on span "Overview" at bounding box center [68, 156] width 28 height 13
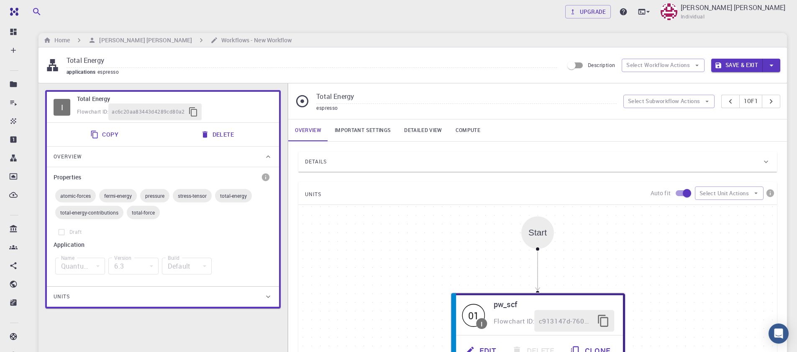
click at [81, 155] on span "Overview" at bounding box center [68, 156] width 28 height 13
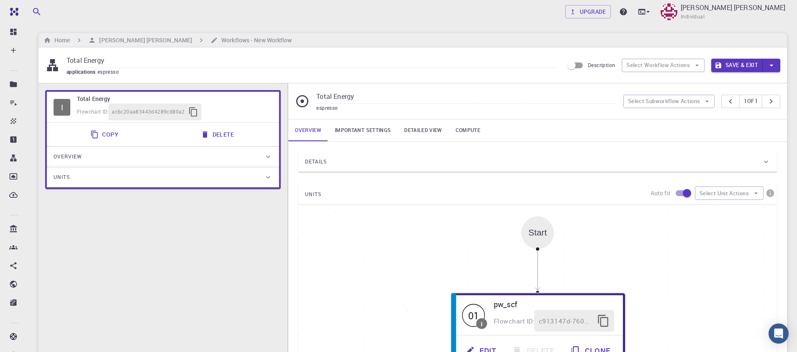
click at [84, 189] on div "I Total Energy Flowchart ID: ac6c20aa83443d4289cd80a2 Copy Delete Overview Prop…" at bounding box center [163, 281] width 249 height 396
click at [85, 180] on div "Units" at bounding box center [159, 176] width 211 height 13
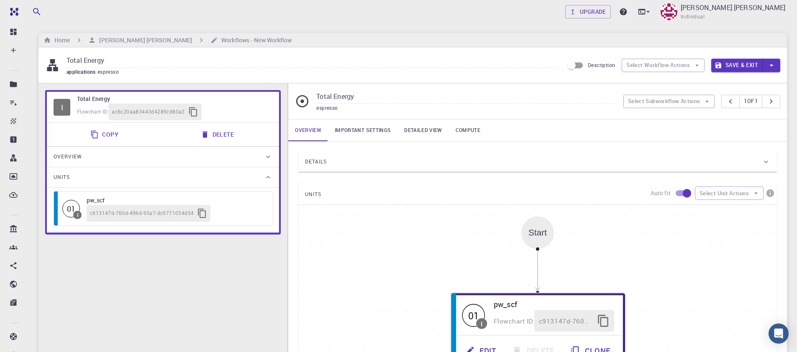
click at [85, 180] on div "Units" at bounding box center [159, 176] width 211 height 13
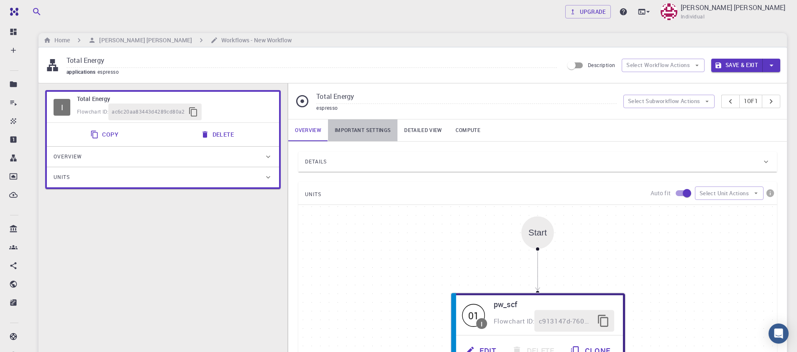
click at [367, 136] on link "Important settings" at bounding box center [362, 130] width 69 height 22
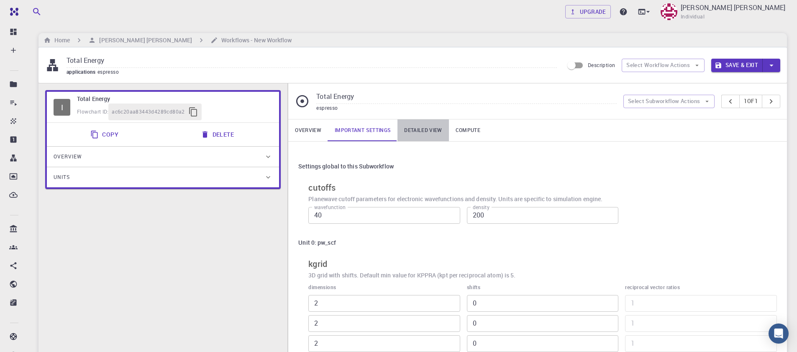
click at [411, 130] on link "Detailed view" at bounding box center [423, 130] width 51 height 22
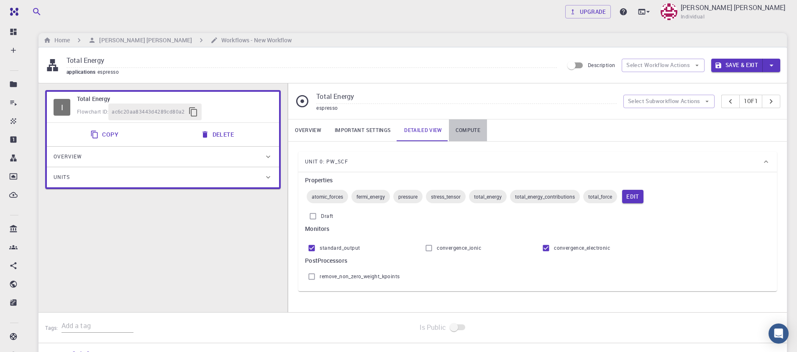
click at [481, 129] on link "Compute" at bounding box center [468, 130] width 38 height 22
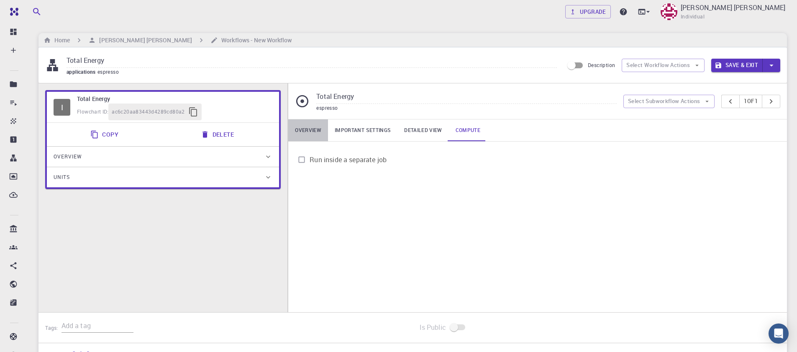
click at [317, 129] on link "Overview" at bounding box center [308, 130] width 40 height 22
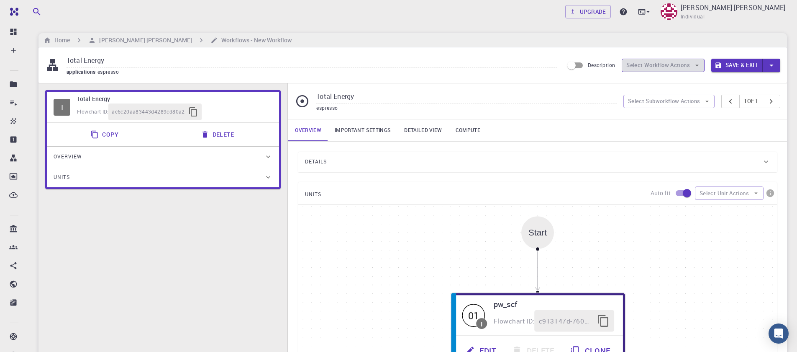
click at [641, 63] on button "Select Workflow Actions" at bounding box center [663, 65] width 83 height 13
click at [723, 87] on div "Total Energy espresso Select Subworkflow Actions 1 of 1" at bounding box center [537, 101] width 499 height 36
click at [693, 105] on button "Select Subworkflow Actions" at bounding box center [670, 101] width 92 height 13
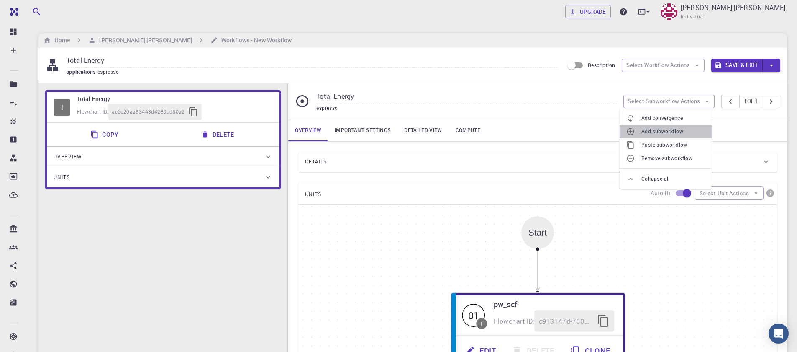
click at [688, 129] on span "Add subworkflow" at bounding box center [674, 131] width 64 height 8
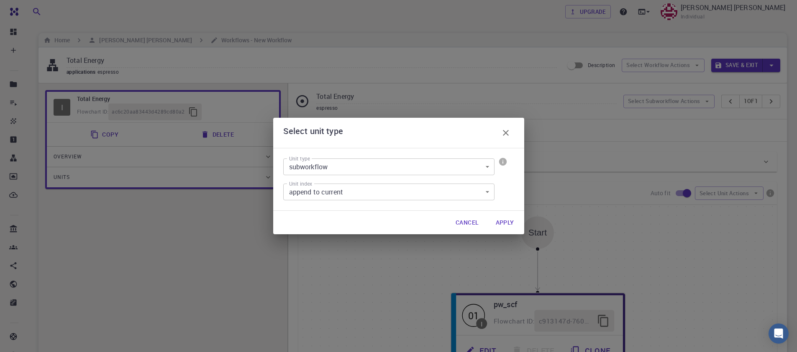
click at [437, 165] on body "Free Dashboard Create New Job New Material Create Material Upload File Import f…" at bounding box center [398, 292] width 797 height 584
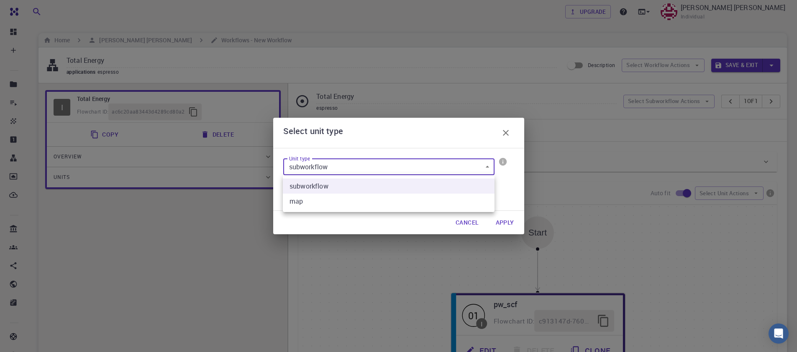
click at [437, 165] on div at bounding box center [398, 176] width 797 height 352
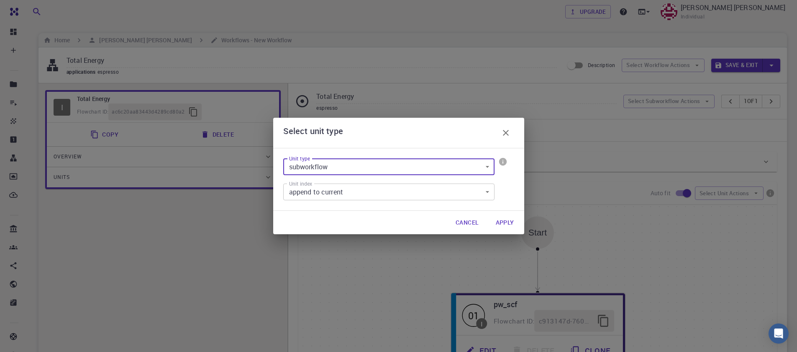
click at [509, 131] on icon "button" at bounding box center [506, 133] width 10 height 10
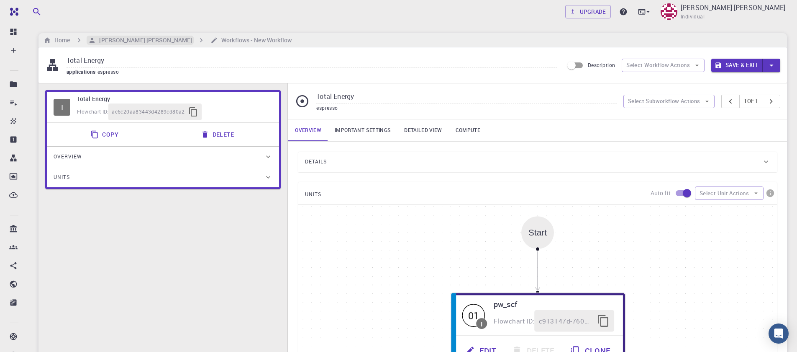
click at [141, 41] on h6 "[PERSON_NAME] [PERSON_NAME]" at bounding box center [144, 40] width 96 height 9
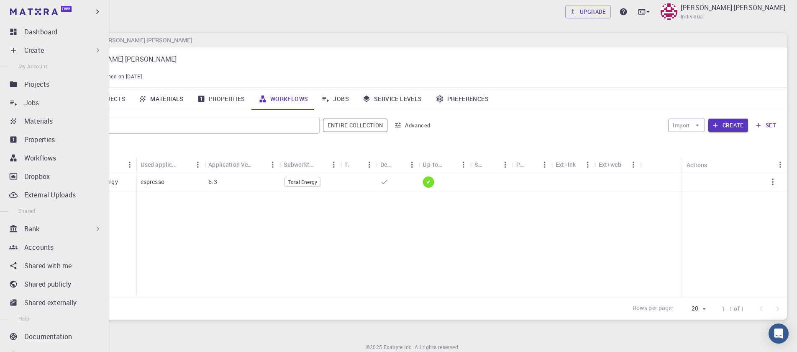
click at [49, 49] on div "Create" at bounding box center [63, 50] width 78 height 10
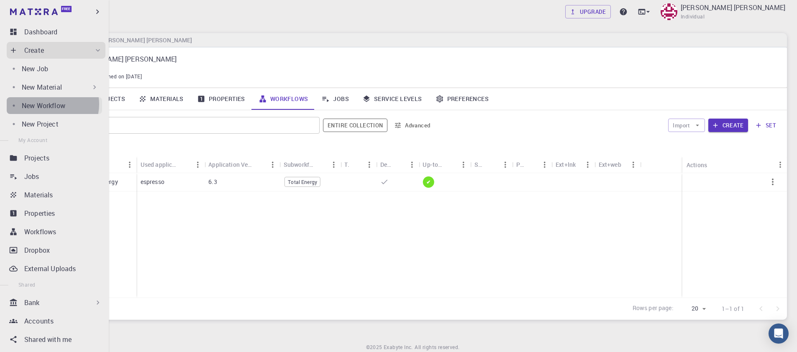
click at [50, 104] on p "New Workflow" at bounding box center [44, 105] width 44 height 10
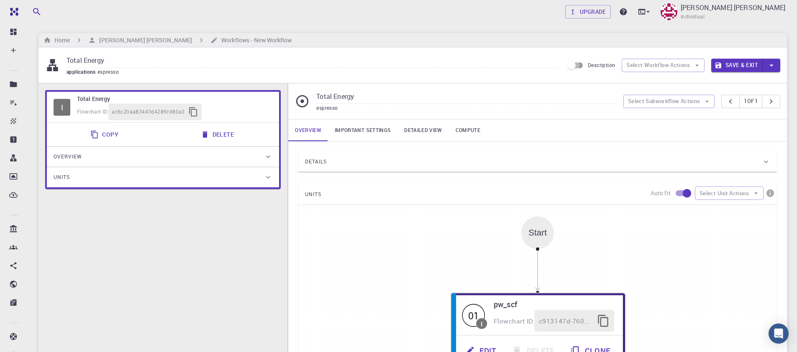
click at [571, 64] on input "Description" at bounding box center [572, 65] width 48 height 16
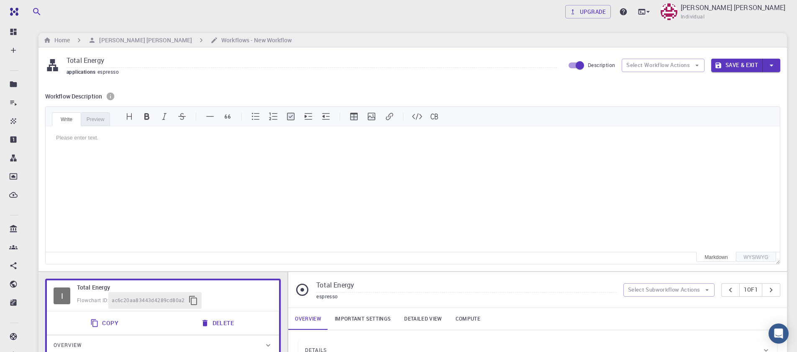
click at [569, 65] on input "Description" at bounding box center [580, 65] width 48 height 16
checkbox input "false"
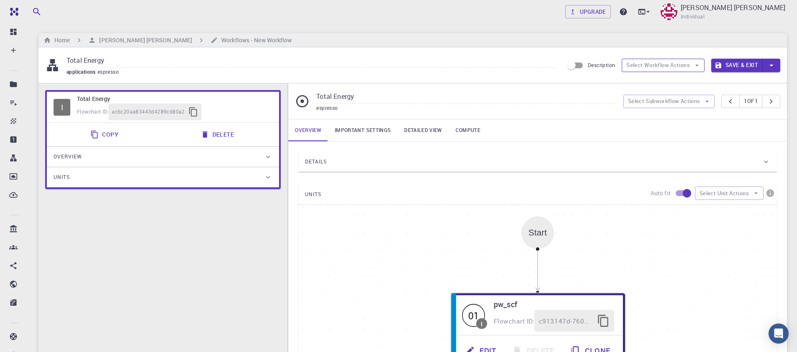
click at [692, 69] on button "Select Workflow Actions" at bounding box center [663, 65] width 83 height 13
click at [689, 99] on button "Select Subworkflow Actions" at bounding box center [670, 101] width 92 height 13
click at [689, 100] on button "Select Subworkflow Actions" at bounding box center [670, 101] width 92 height 13
click at [775, 104] on icon "pager" at bounding box center [771, 101] width 9 height 9
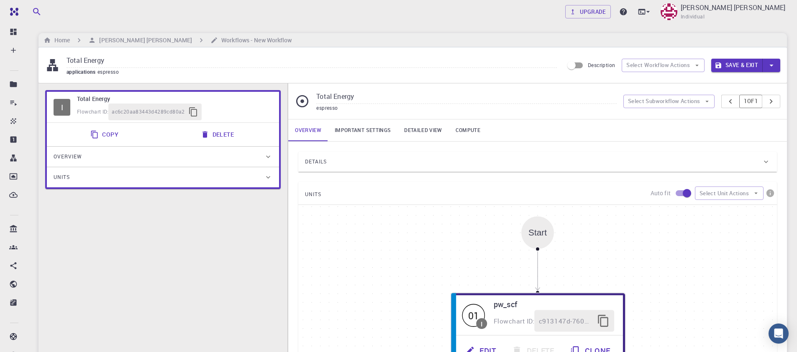
click at [755, 103] on button "1 of 1" at bounding box center [751, 101] width 23 height 13
click at [734, 102] on button "pager" at bounding box center [731, 101] width 18 height 13
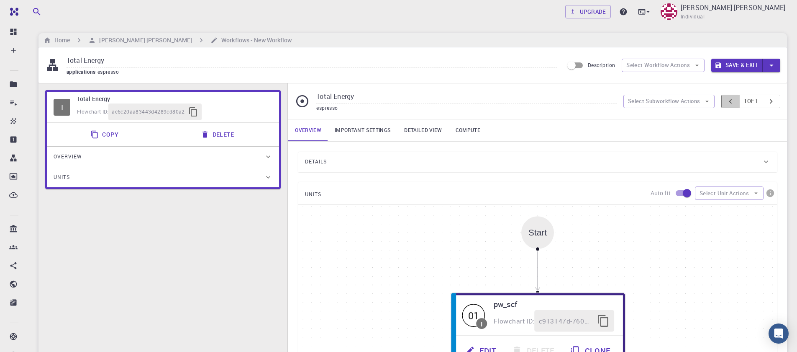
click at [734, 102] on button "pager" at bounding box center [731, 101] width 18 height 13
click at [471, 133] on link "Compute" at bounding box center [468, 130] width 38 height 22
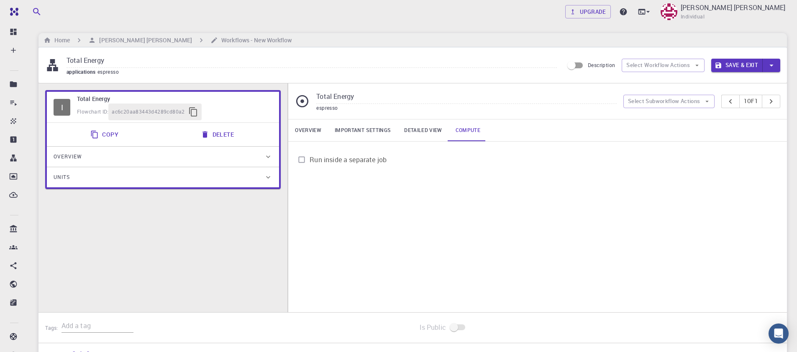
click at [301, 134] on link "Overview" at bounding box center [308, 130] width 40 height 22
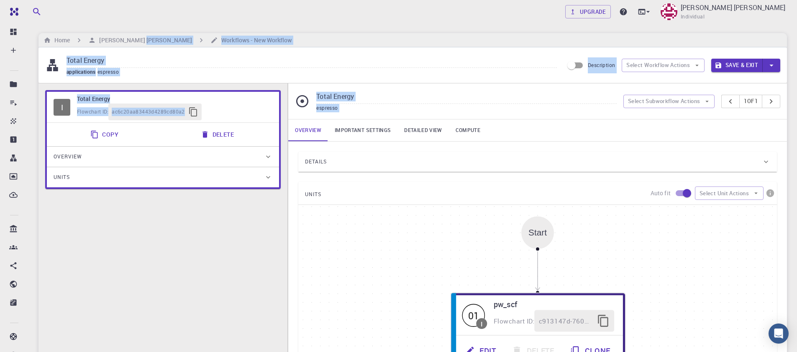
drag, startPoint x: 142, startPoint y: 42, endPoint x: 482, endPoint y: 158, distance: 359.1
click at [482, 158] on main "Home [PERSON_NAME] [PERSON_NAME] Workflows - New Workflow Total Energy applicat…" at bounding box center [413, 276] width 749 height 486
click at [416, 137] on link "Detailed view" at bounding box center [423, 130] width 51 height 22
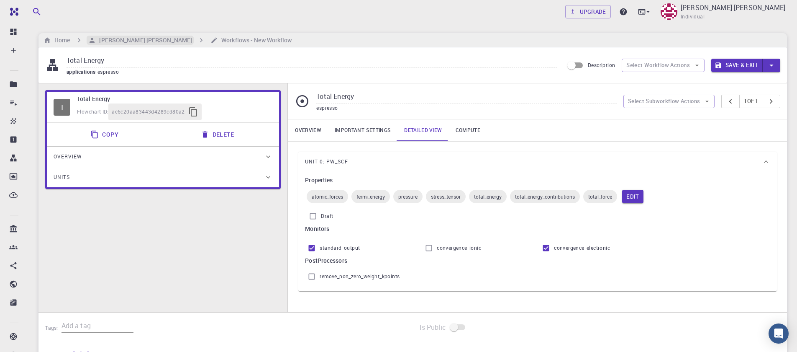
click at [126, 43] on h6 "[PERSON_NAME] [PERSON_NAME]" at bounding box center [144, 40] width 96 height 9
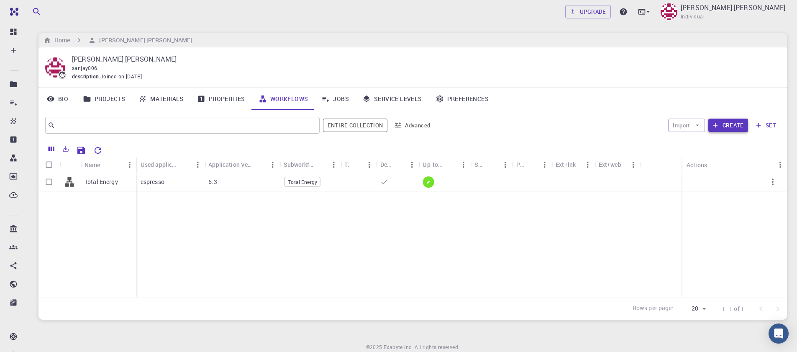
click at [716, 128] on icon "button" at bounding box center [716, 125] width 8 height 8
click at [688, 129] on button "Import" at bounding box center [686, 124] width 36 height 13
click at [771, 139] on div "​ Entire collection Advanced Import Create set" at bounding box center [413, 125] width 749 height 30
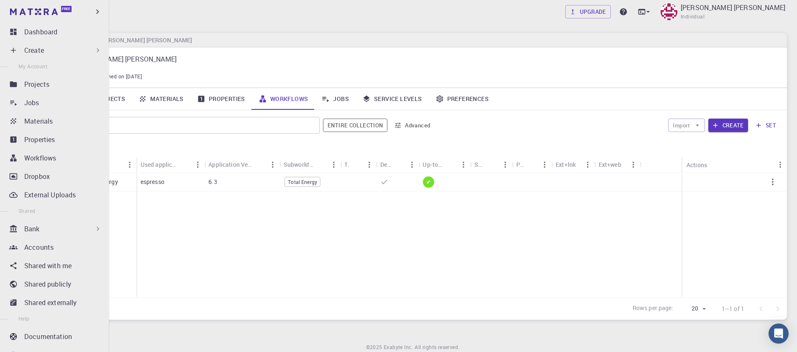
click at [55, 56] on div "Create" at bounding box center [56, 50] width 99 height 17
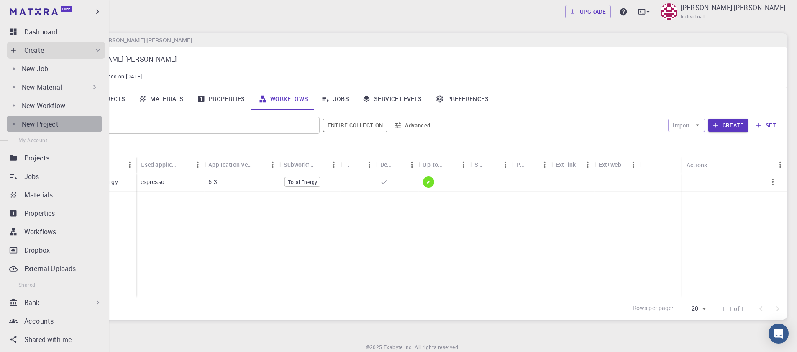
click at [59, 129] on link "New Project" at bounding box center [54, 124] width 95 height 17
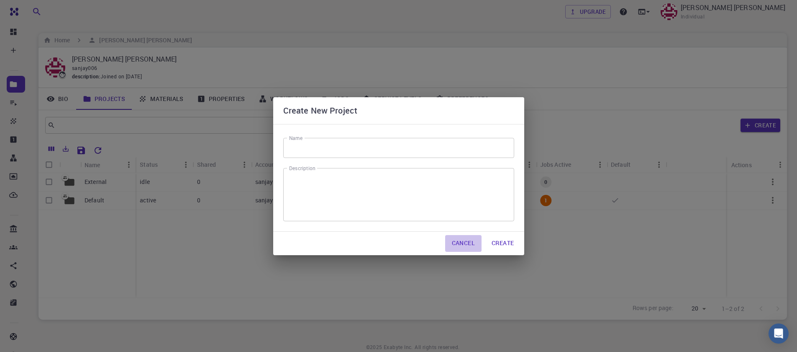
click at [452, 240] on button "Cancel" at bounding box center [463, 243] width 36 height 17
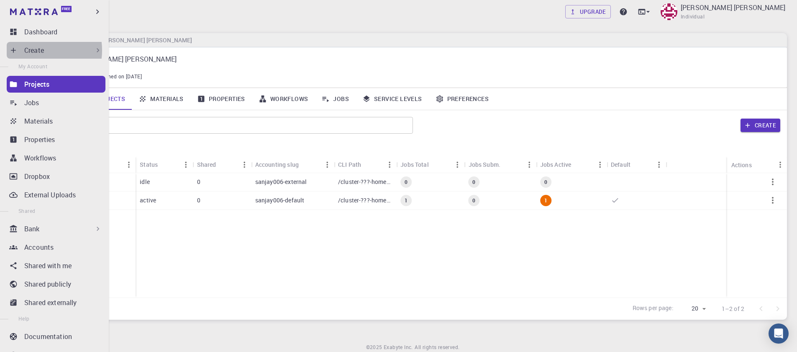
click at [33, 50] on p "Create" at bounding box center [34, 50] width 20 height 10
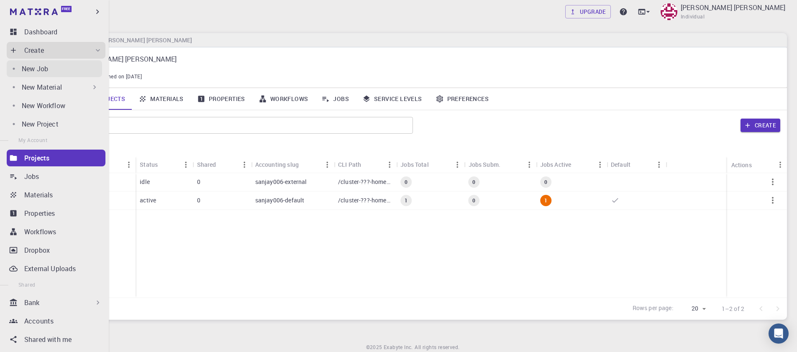
click at [47, 70] on p "New Job" at bounding box center [35, 69] width 26 height 10
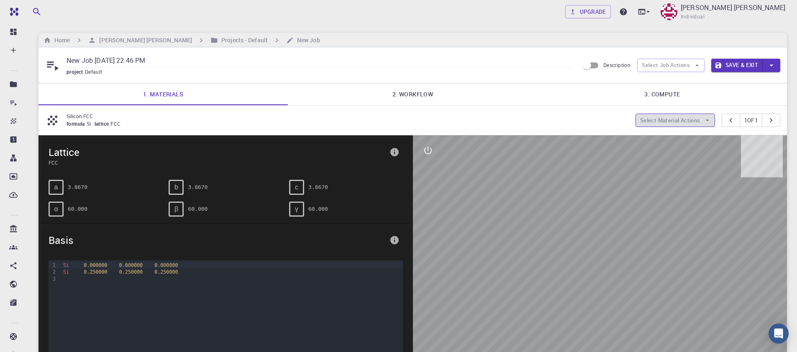
click at [682, 120] on button "Select Material Actions" at bounding box center [676, 119] width 80 height 13
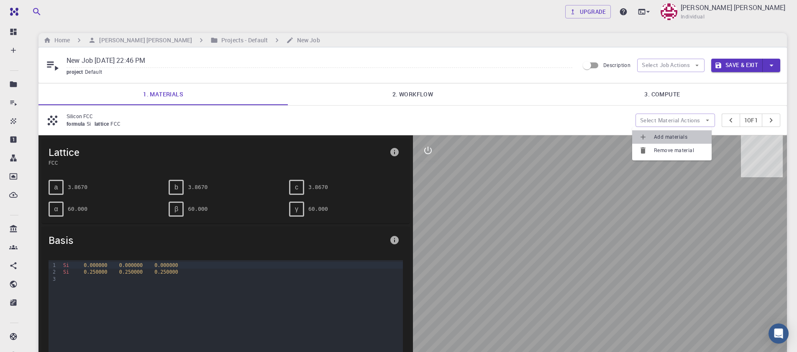
click at [675, 134] on span "Add materials" at bounding box center [679, 137] width 51 height 8
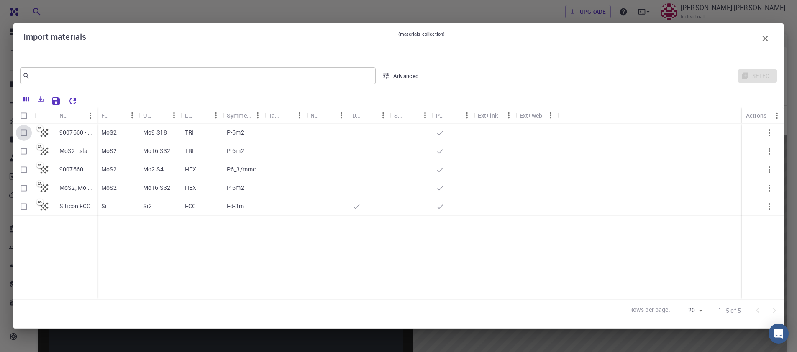
click at [23, 131] on input "Select row" at bounding box center [24, 133] width 16 height 16
checkbox input "true"
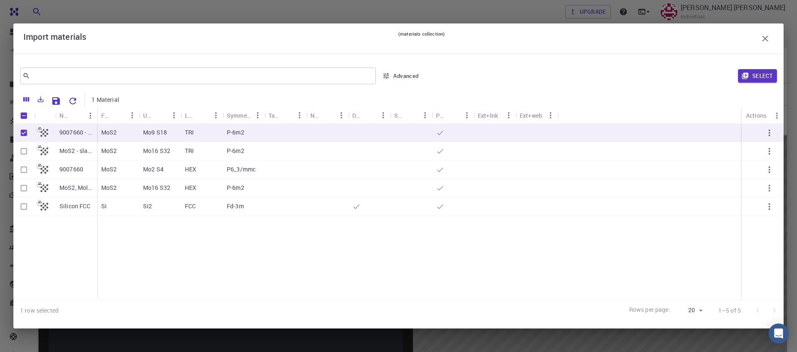
click at [185, 135] on p "TRI" at bounding box center [189, 132] width 9 height 8
checkbox input "false"
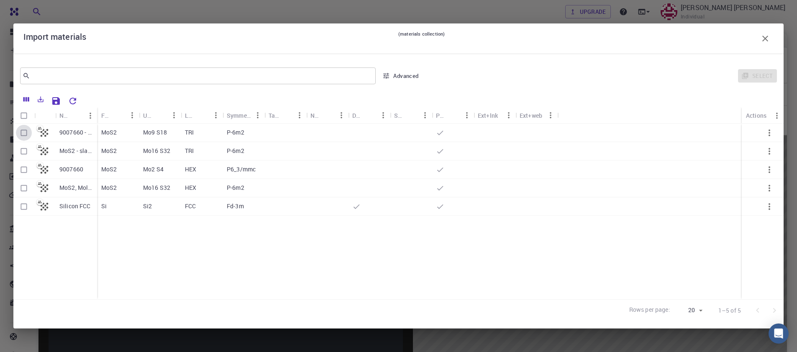
click at [22, 135] on input "Select row" at bounding box center [24, 133] width 16 height 16
checkbox input "true"
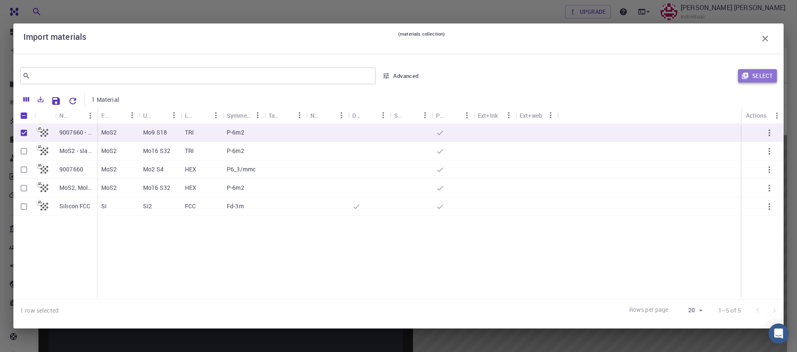
click at [757, 72] on button "Select" at bounding box center [757, 75] width 39 height 13
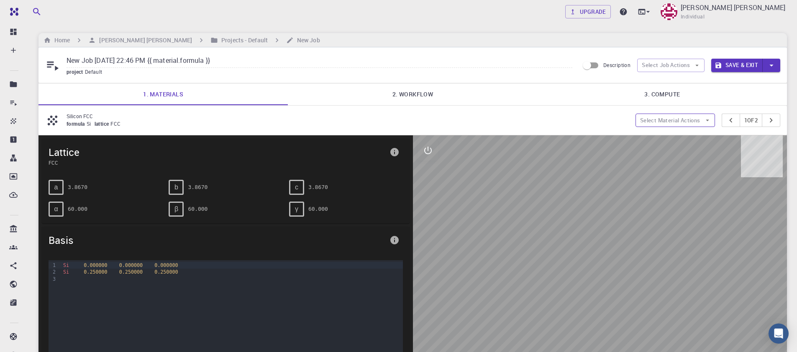
click at [659, 122] on button "Select Material Actions" at bounding box center [676, 119] width 80 height 13
click at [666, 147] on span "Remove material" at bounding box center [679, 150] width 51 height 8
type input "New Job [DATE] 22:46 PM"
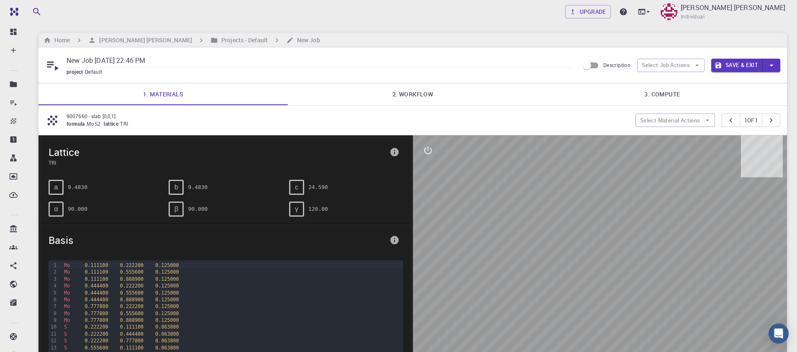
click at [405, 95] on link "2. Workflow" at bounding box center [412, 94] width 249 height 22
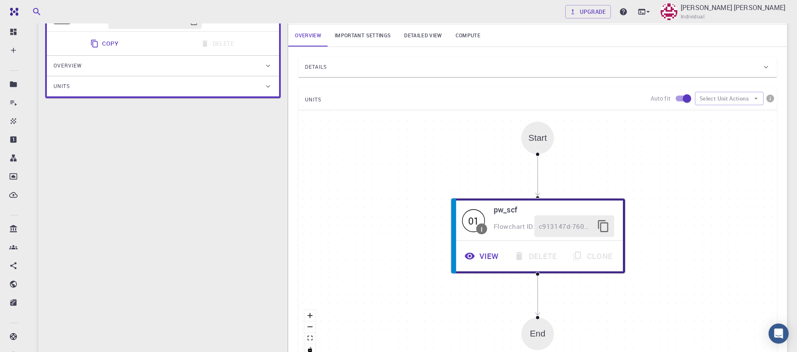
scroll to position [251, 0]
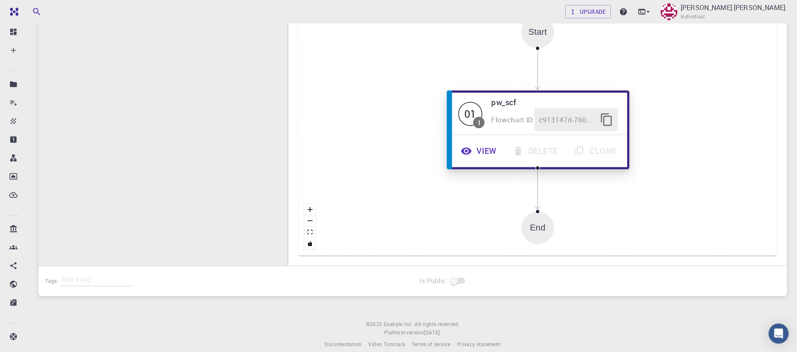
click at [482, 151] on button "View" at bounding box center [480, 150] width 52 height 23
click at [483, 151] on button "View" at bounding box center [480, 151] width 52 height 23
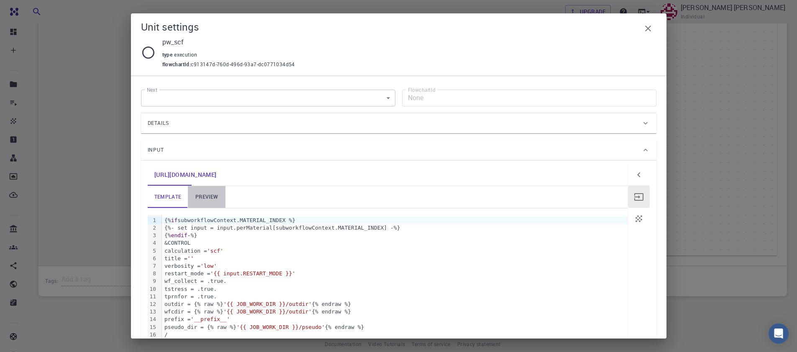
click at [210, 198] on link "preview" at bounding box center [207, 197] width 38 height 22
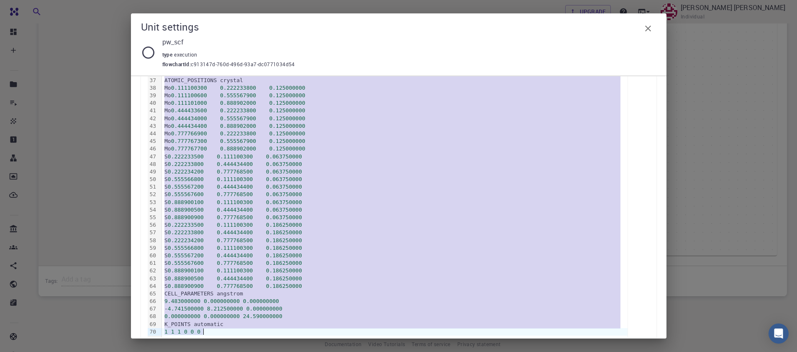
scroll to position [463, 0]
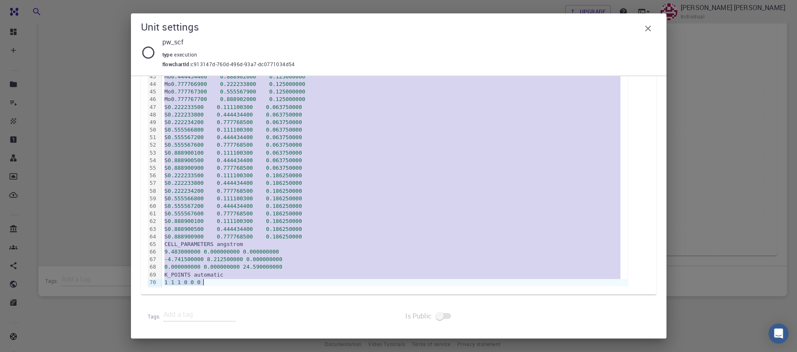
drag, startPoint x: 165, startPoint y: 160, endPoint x: 361, endPoint y: 386, distance: 299.4
click at [361, 334] on html "Free Dashboard Create New Job New Material Create Material Upload File Import f…" at bounding box center [398, 55] width 797 height 613
copy div "/ &SYSTEM ibrav = 0 nat = 27 ntyp = 2 ecutwfc = 40 ecutrho = 200 occupations = …"
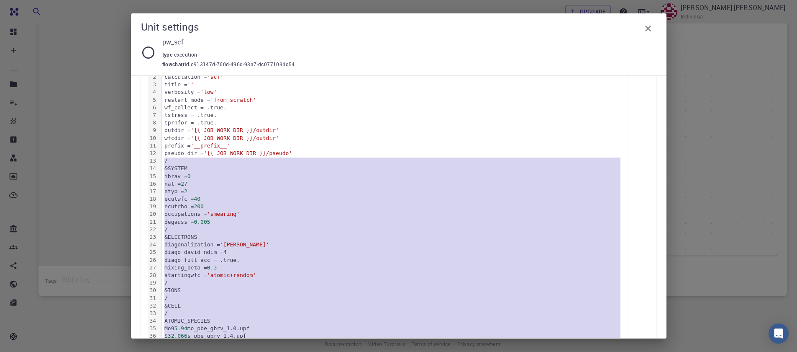
scroll to position [201, 0]
